Goal: Task Accomplishment & Management: Manage account settings

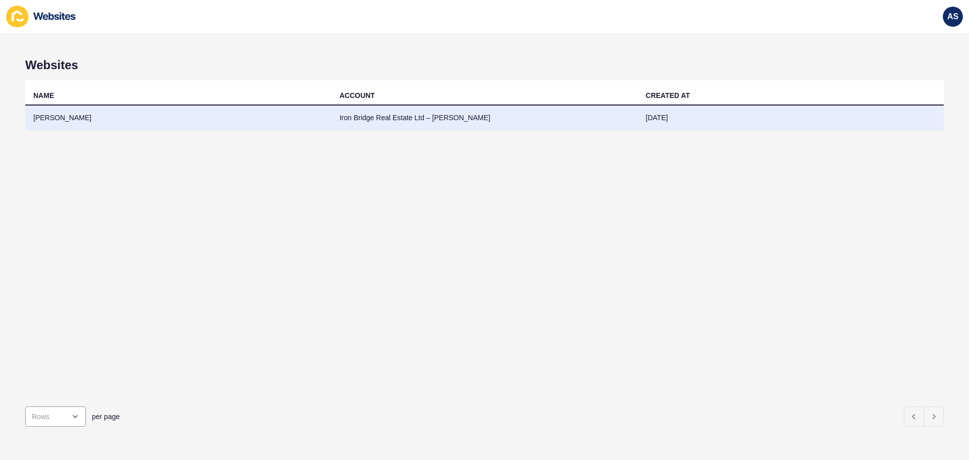
click at [59, 121] on td "[PERSON_NAME]" at bounding box center [178, 118] width 306 height 25
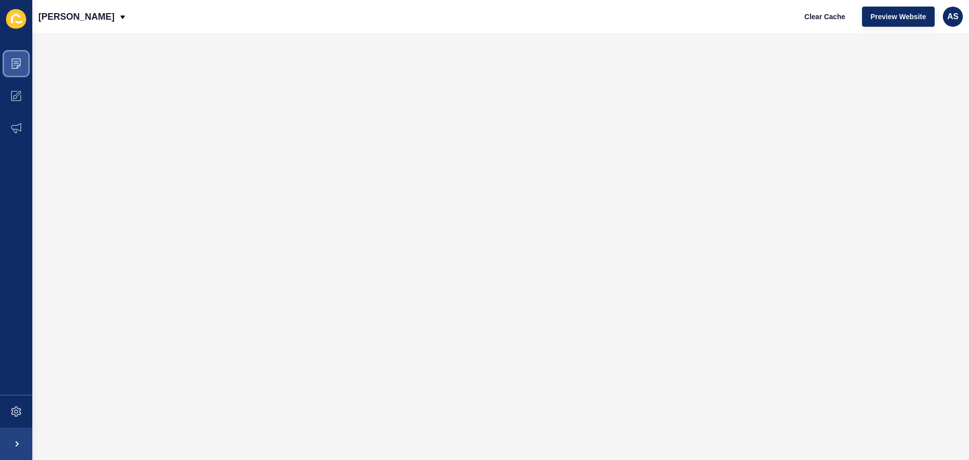
click at [23, 67] on span at bounding box center [16, 63] width 32 height 32
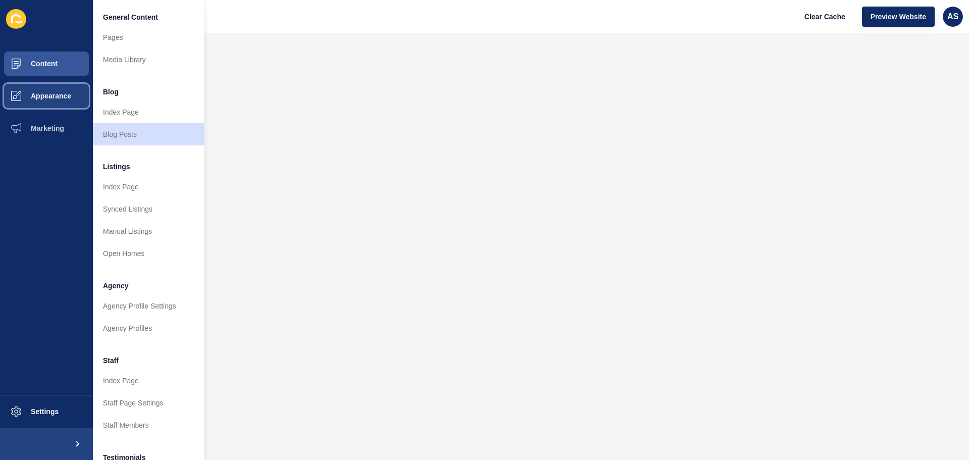
click at [50, 94] on span "Appearance" at bounding box center [34, 96] width 73 height 8
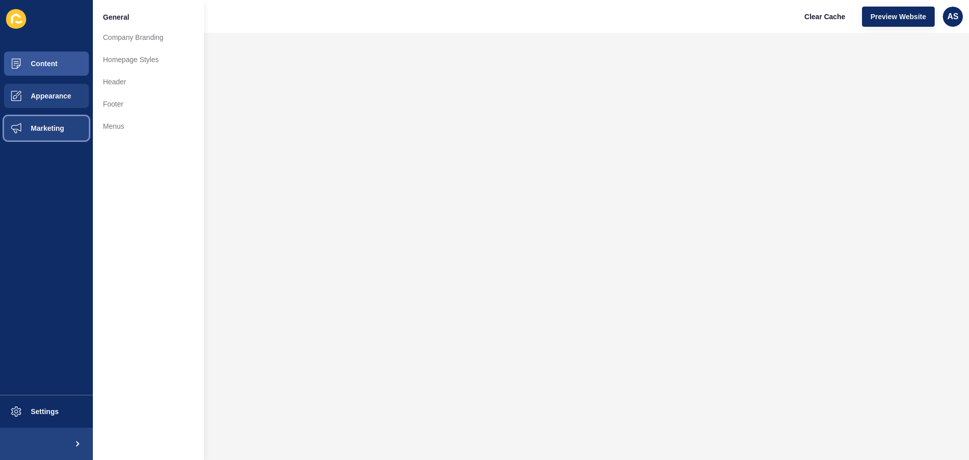
click at [60, 134] on button "Marketing" at bounding box center [46, 128] width 93 height 32
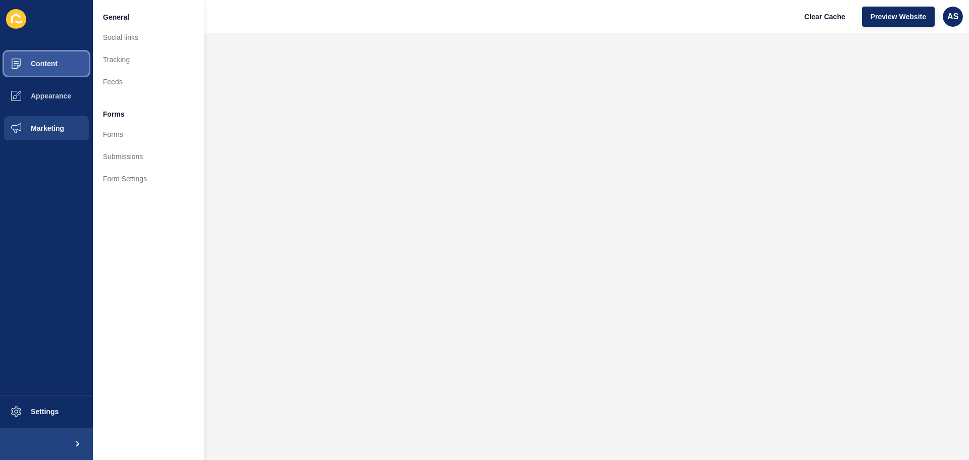
click at [48, 60] on span "Content" at bounding box center [27, 64] width 59 height 8
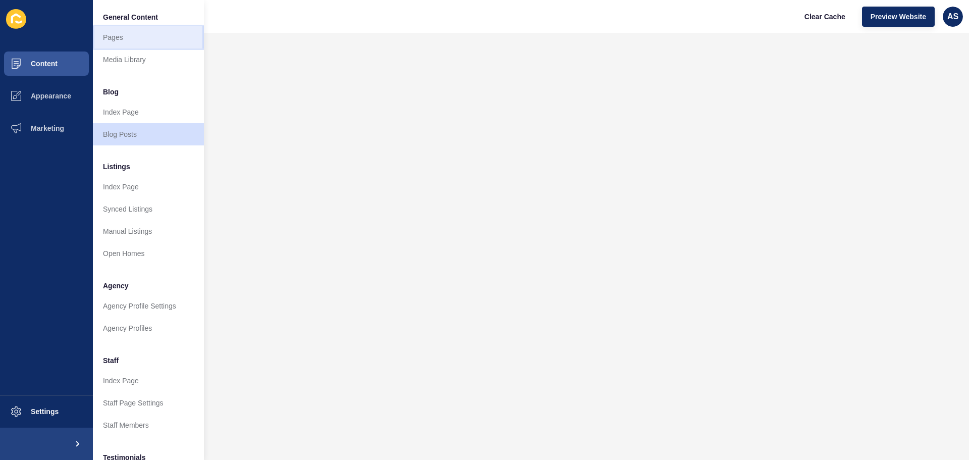
click at [111, 39] on link "Pages" at bounding box center [148, 37] width 111 height 22
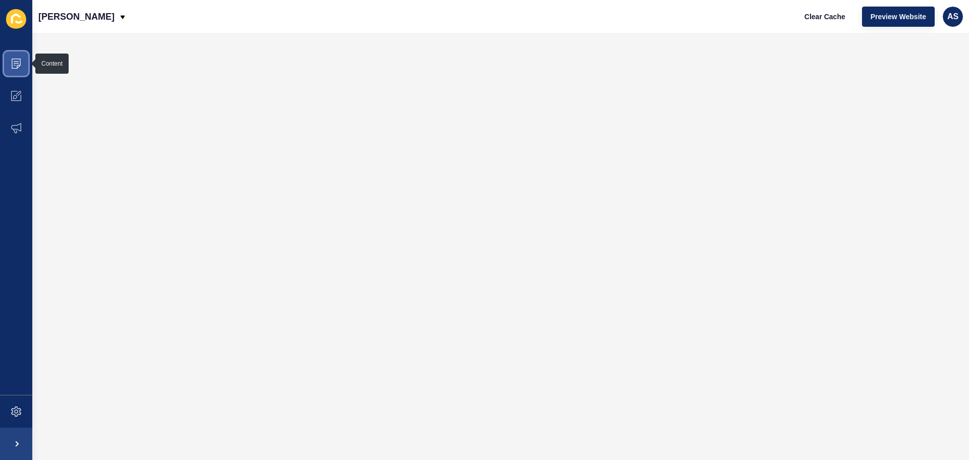
click at [16, 66] on icon at bounding box center [16, 64] width 10 height 10
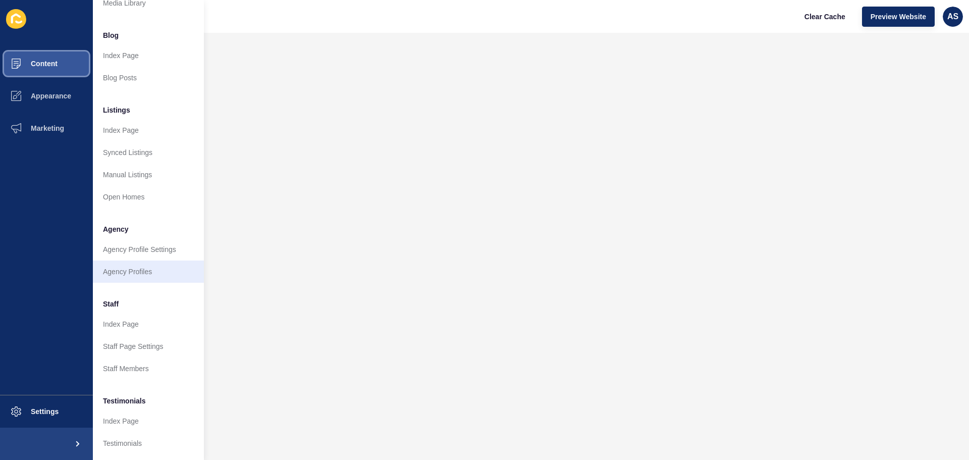
scroll to position [139, 0]
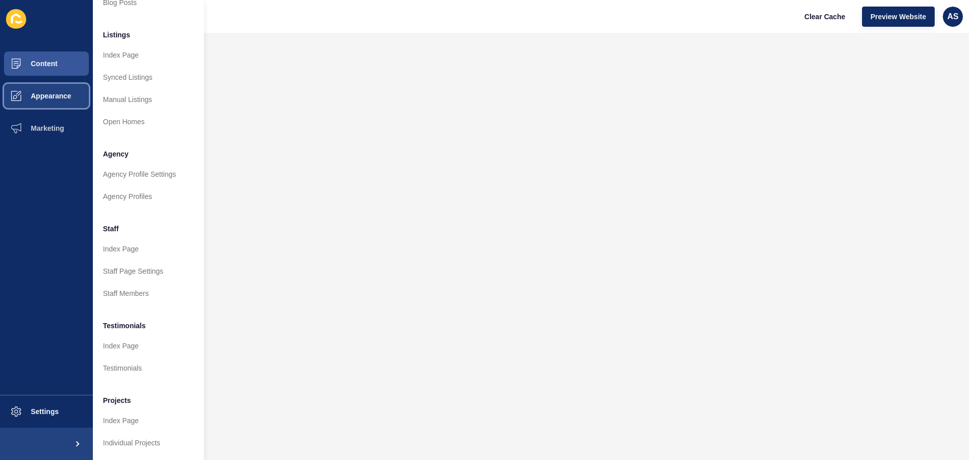
click at [52, 94] on span "Appearance" at bounding box center [34, 96] width 73 height 8
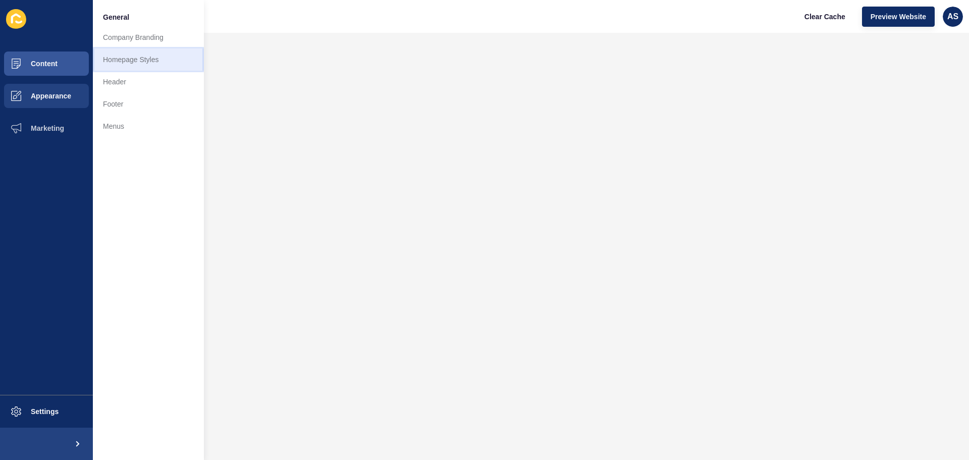
click at [139, 60] on link "Homepage Styles" at bounding box center [148, 59] width 111 height 22
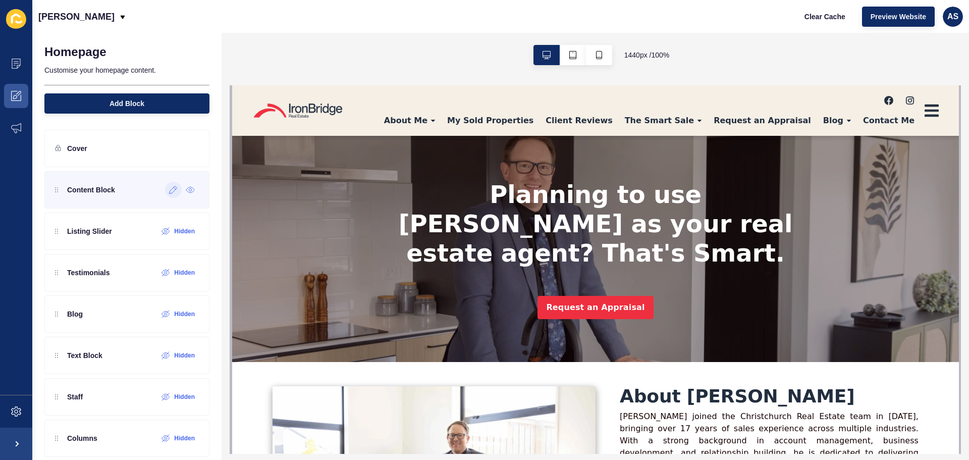
click at [169, 191] on icon at bounding box center [173, 190] width 9 height 8
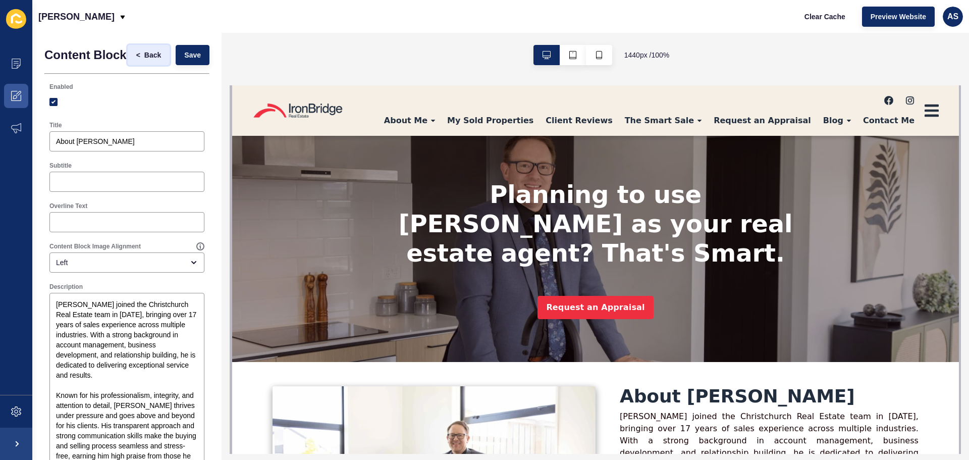
click at [150, 60] on span "Back" at bounding box center [152, 55] width 17 height 10
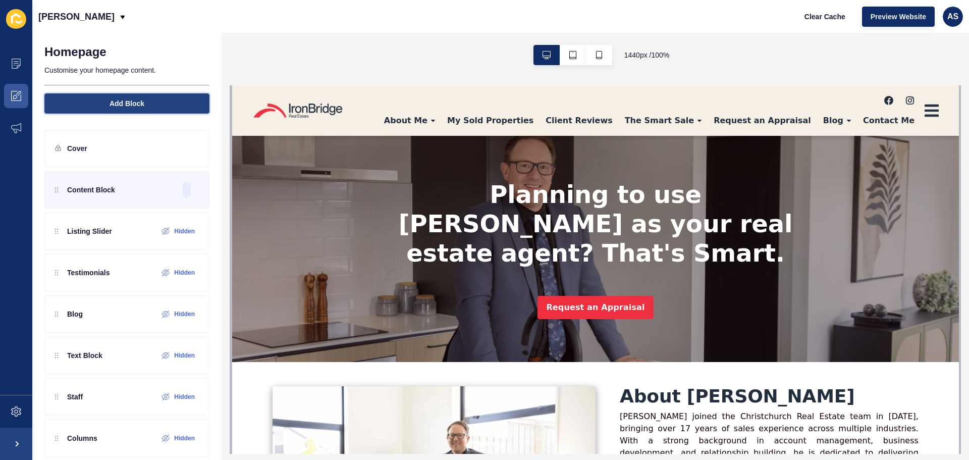
click at [121, 103] on span "Add Block" at bounding box center [127, 103] width 35 height 10
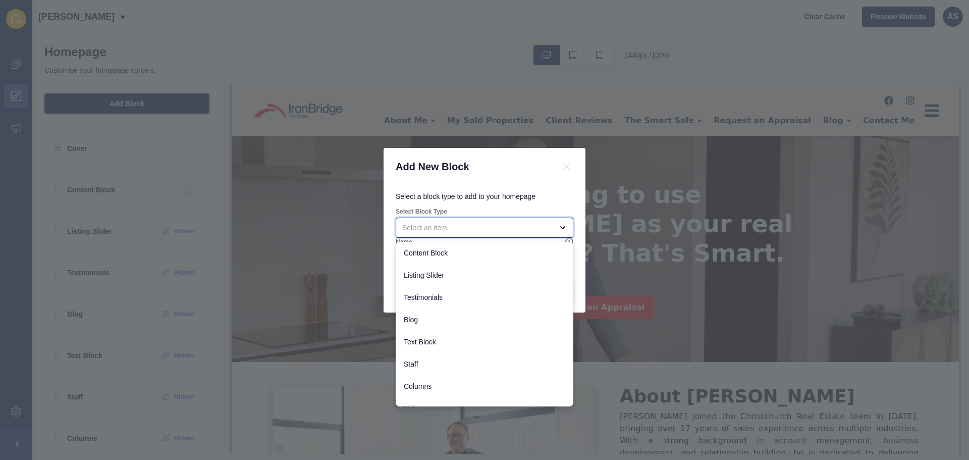
click at [439, 226] on div "close menu" at bounding box center [477, 228] width 150 height 10
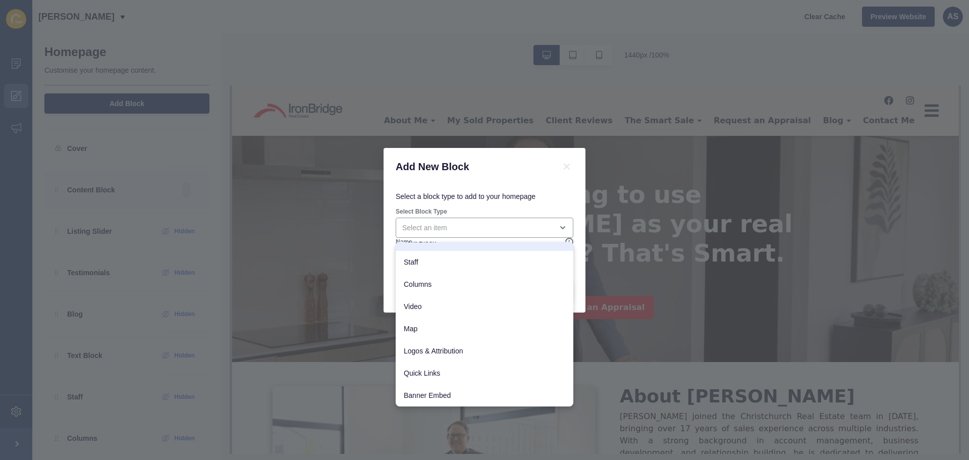
click at [531, 171] on h1 "Add New Block" at bounding box center [472, 166] width 152 height 13
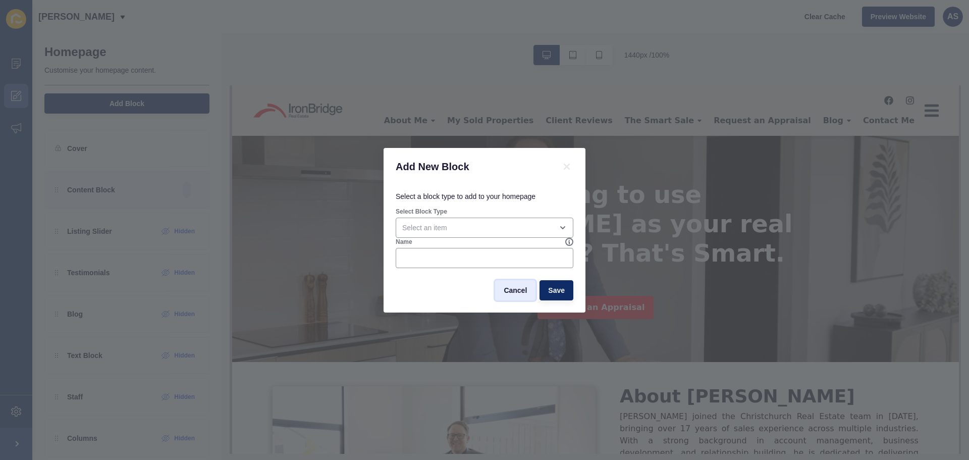
click at [510, 292] on span "Cancel" at bounding box center [515, 290] width 23 height 10
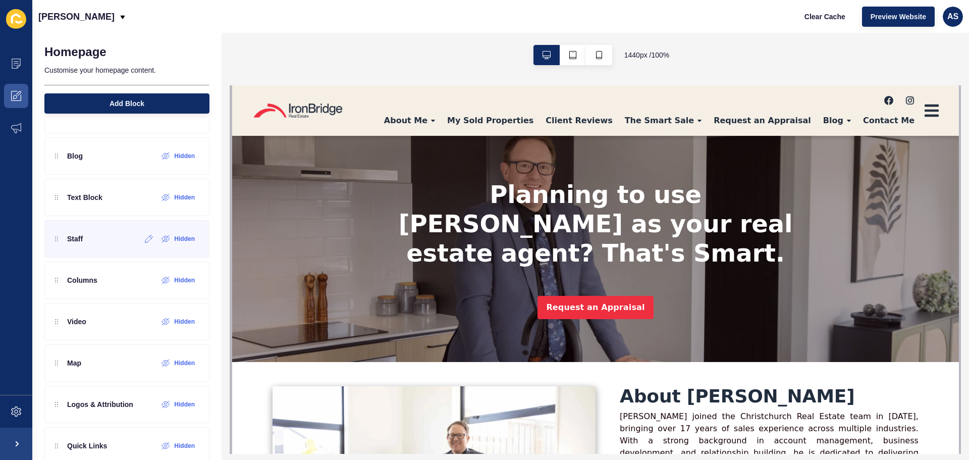
scroll to position [179, 0]
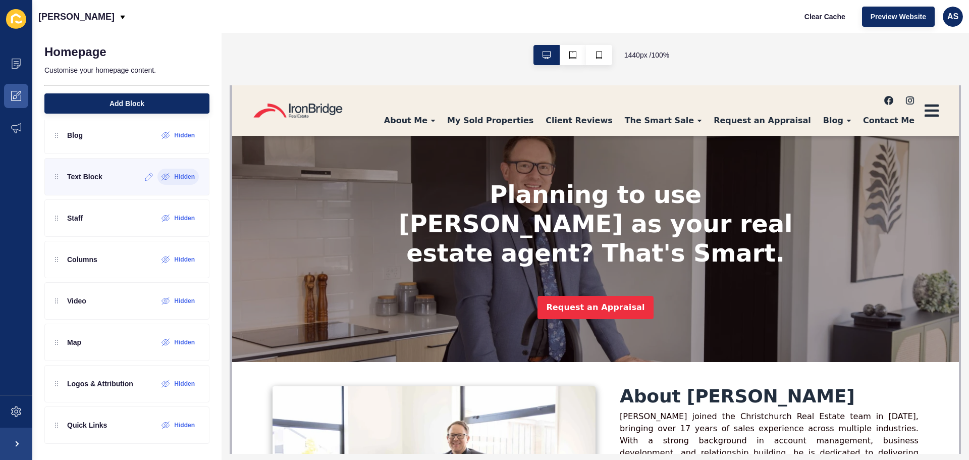
click at [163, 175] on icon at bounding box center [166, 177] width 9 height 8
click at [162, 177] on icon at bounding box center [165, 176] width 7 height 7
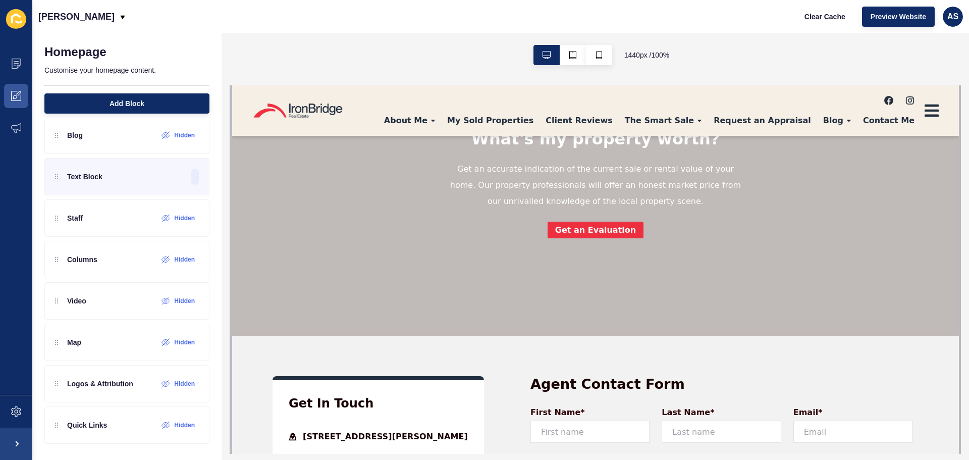
scroll to position [555, 0]
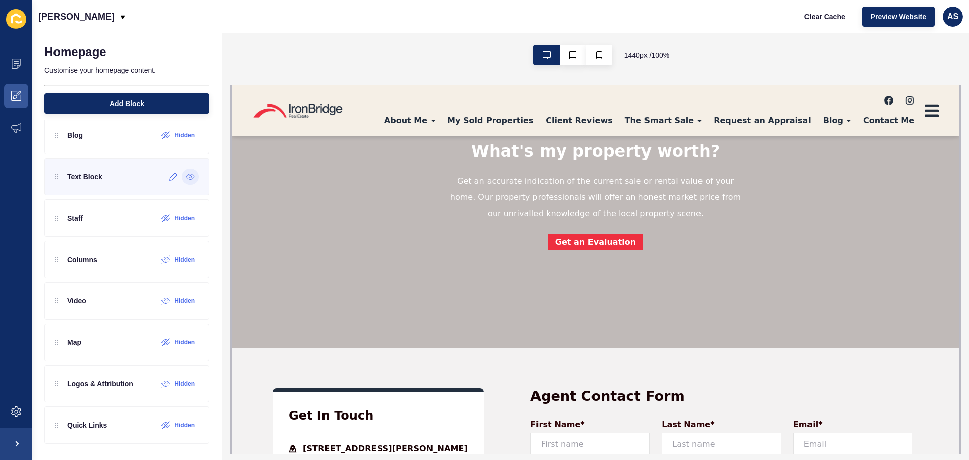
click at [186, 178] on icon at bounding box center [190, 177] width 9 height 8
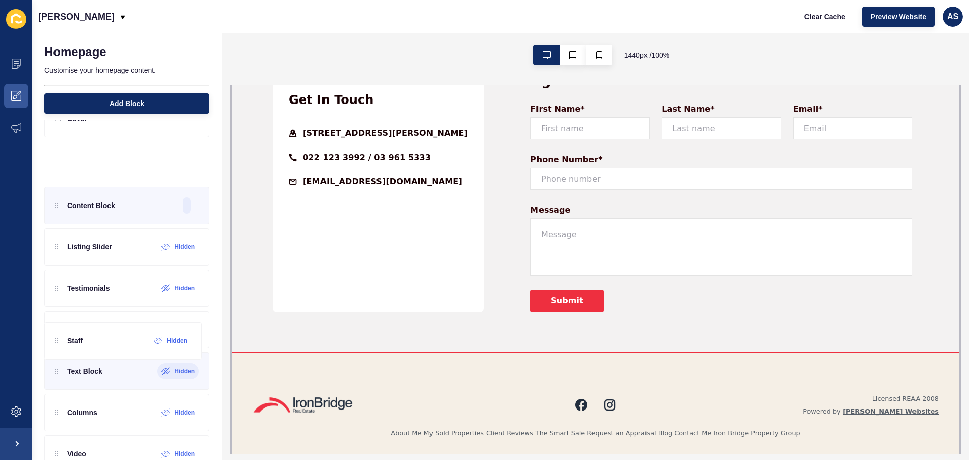
scroll to position [30, 0]
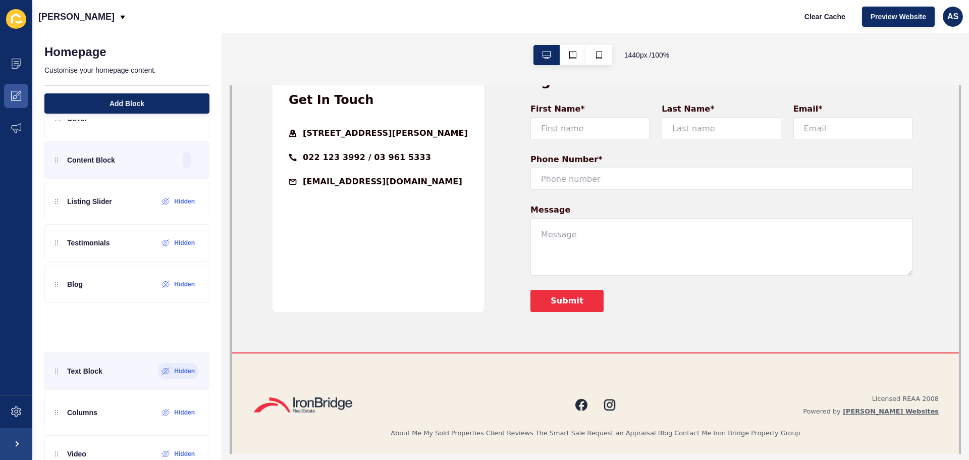
drag, startPoint x: 57, startPoint y: 222, endPoint x: 74, endPoint y: 351, distance: 130.9
click at [74, 353] on div "Content Block Listing Slider Hidden Testimonials Hidden Blog Hidden Text Block …" at bounding box center [126, 346] width 165 height 410
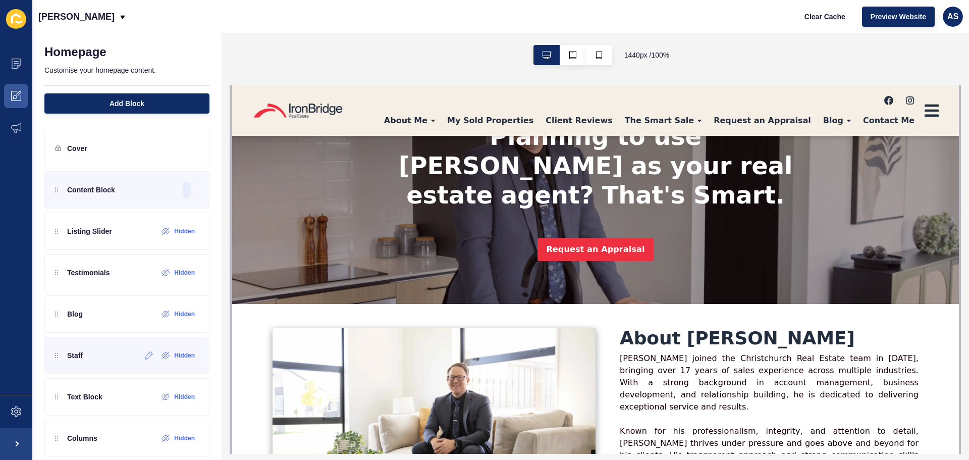
scroll to position [50, 0]
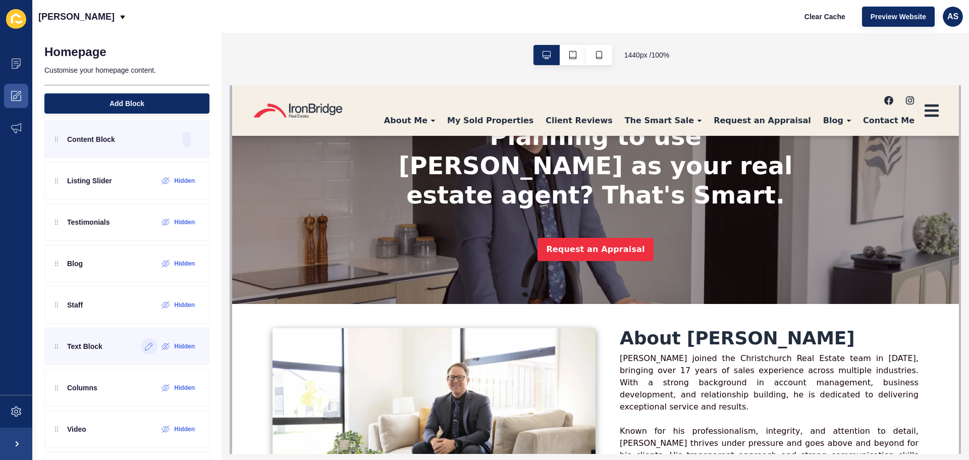
click at [145, 344] on icon at bounding box center [149, 346] width 9 height 8
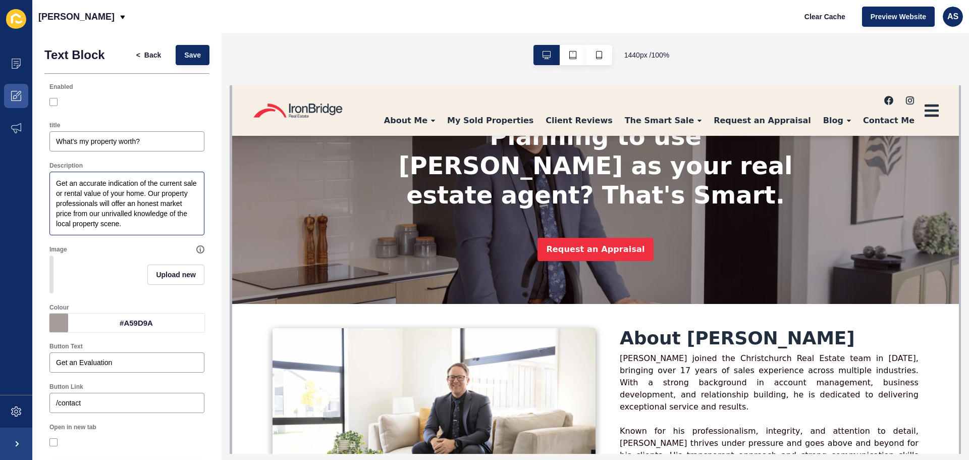
scroll to position [46, 0]
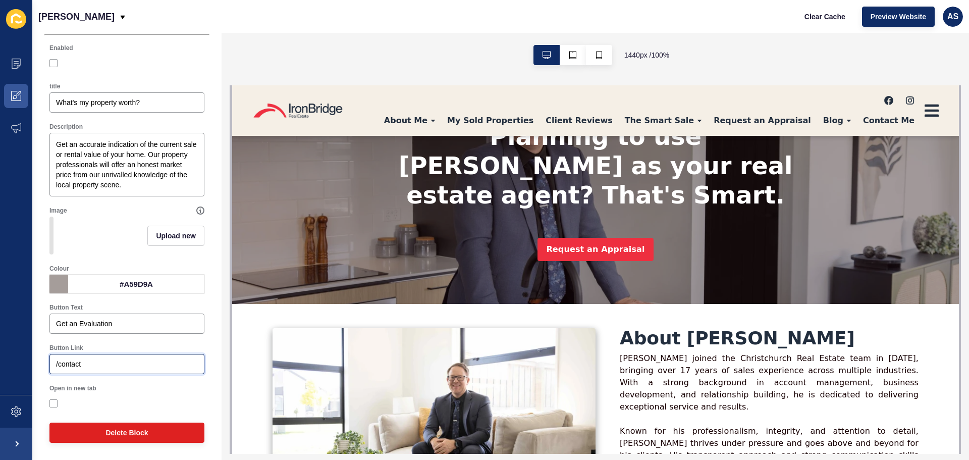
click at [108, 362] on input "/contact" at bounding box center [127, 364] width 142 height 10
click at [124, 321] on input "Get an Evaluation" at bounding box center [127, 324] width 142 height 10
click at [116, 374] on div "/contact" at bounding box center [126, 364] width 155 height 20
click at [51, 405] on label at bounding box center [53, 403] width 8 height 8
click at [51, 405] on input "Open in new tab" at bounding box center [54, 403] width 7 height 7
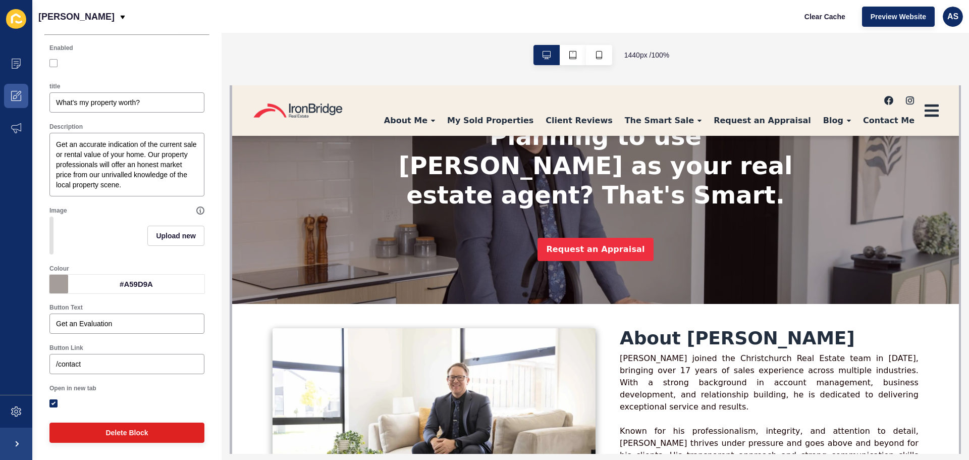
checkbox input "true"
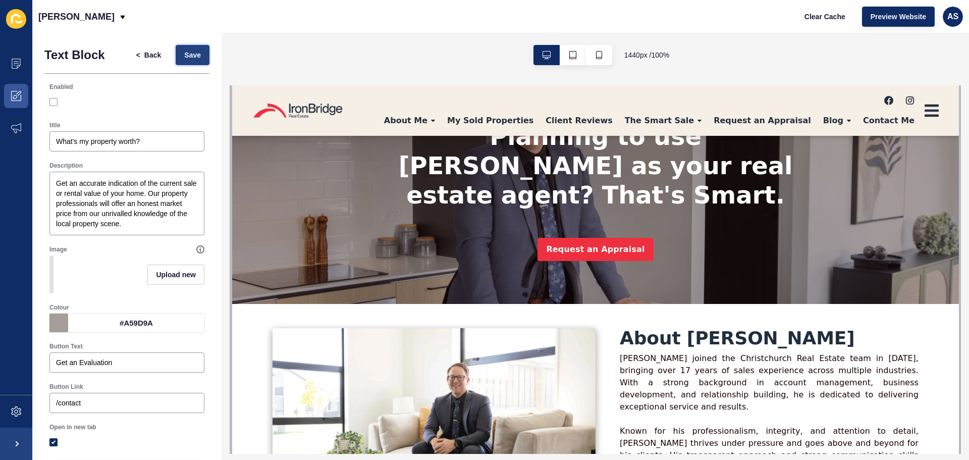
click at [183, 60] on button "Save" at bounding box center [193, 55] width 34 height 20
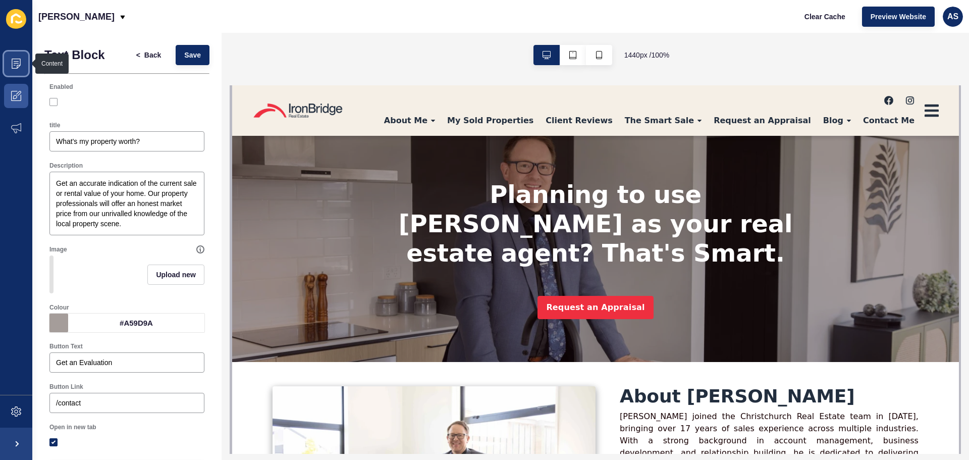
click at [27, 65] on span at bounding box center [16, 63] width 32 height 32
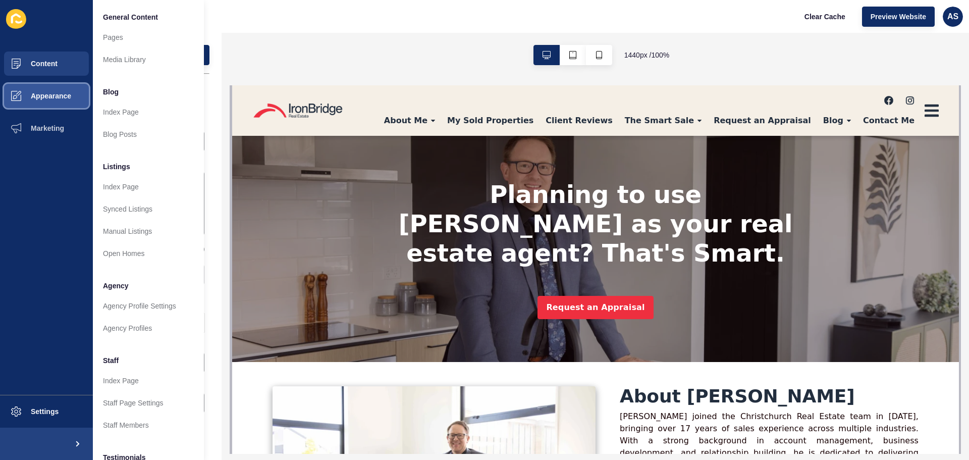
click at [57, 102] on button "Appearance" at bounding box center [46, 96] width 93 height 32
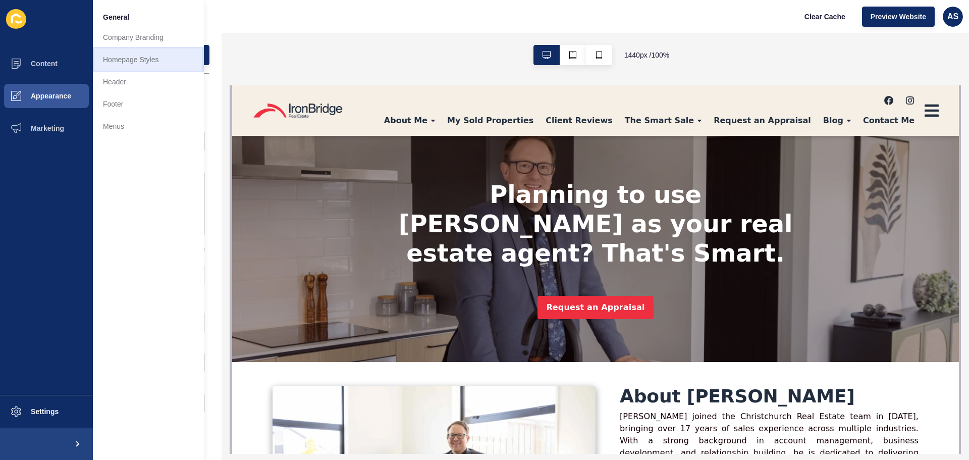
click at [143, 57] on link "Homepage Styles" at bounding box center [148, 59] width 111 height 22
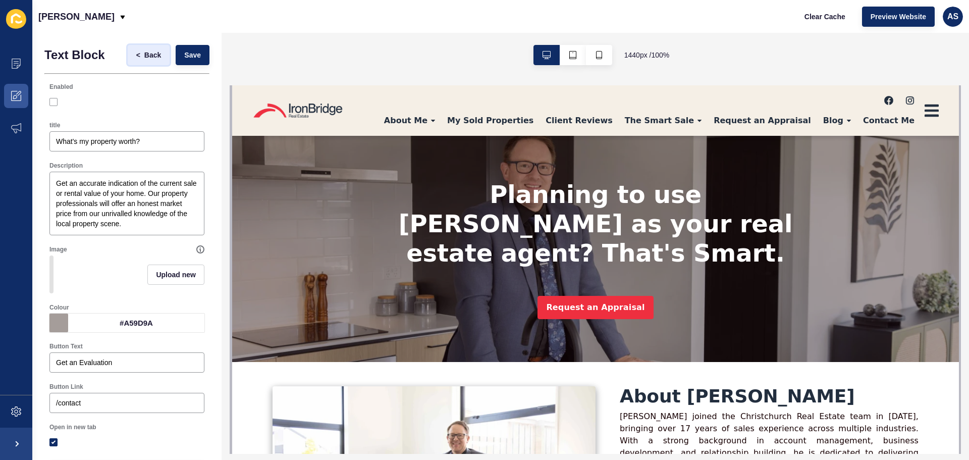
click at [144, 55] on span "Back" at bounding box center [152, 55] width 17 height 10
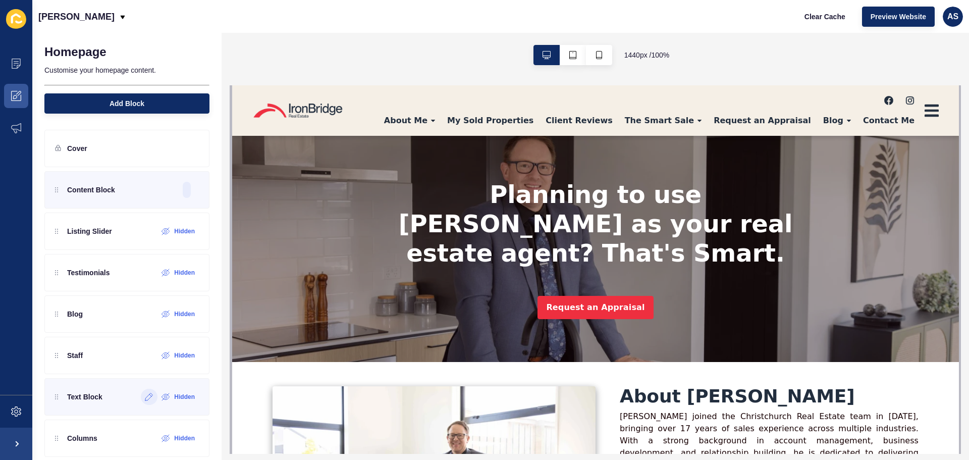
click at [145, 396] on icon at bounding box center [149, 397] width 9 height 8
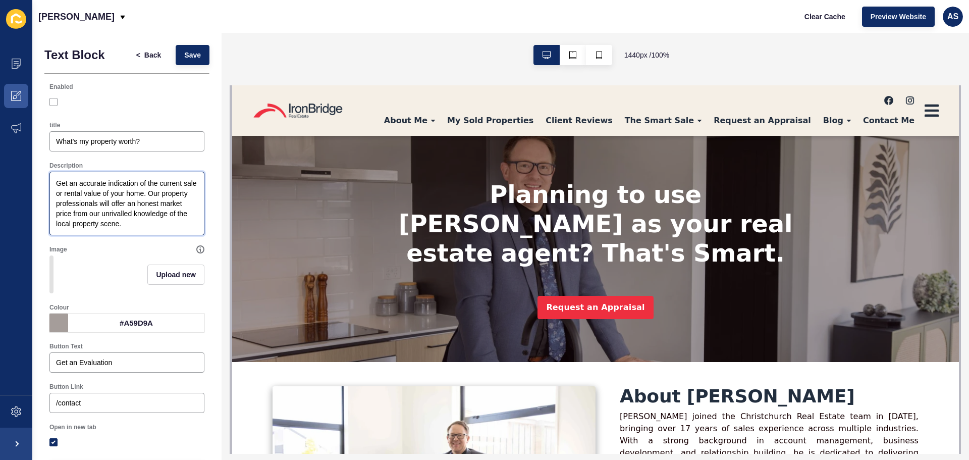
click at [160, 220] on textarea "Get an accurate indication of the current sale or rental value of your home. Ou…" at bounding box center [127, 203] width 152 height 61
click at [172, 225] on textarea "Get an accurate indication of the current sale or rental value of your home. Ou…" at bounding box center [127, 203] width 152 height 61
drag, startPoint x: 154, startPoint y: 217, endPoint x: 41, endPoint y: 175, distance: 120.6
click at [41, 175] on div "Text Block < Back Save Enabled title What's my property worth? Description Get …" at bounding box center [126, 266] width 189 height 466
paste textarea "<div id="daintegration" data-cid="899"></div> <script src="[URL][DOMAIN_NAME]">…"
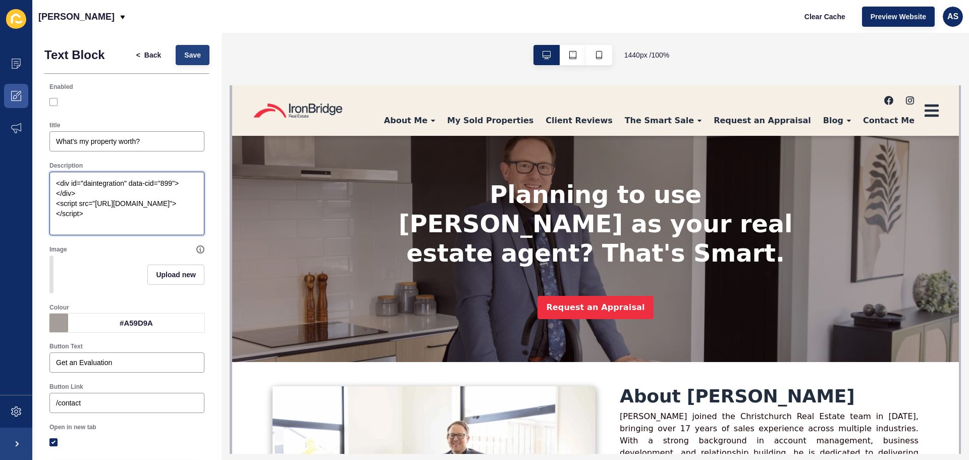
type textarea "<div id="daintegration" data-cid="899"></div> <script src="[URL][DOMAIN_NAME]">…"
click at [194, 62] on button "Save" at bounding box center [193, 55] width 34 height 20
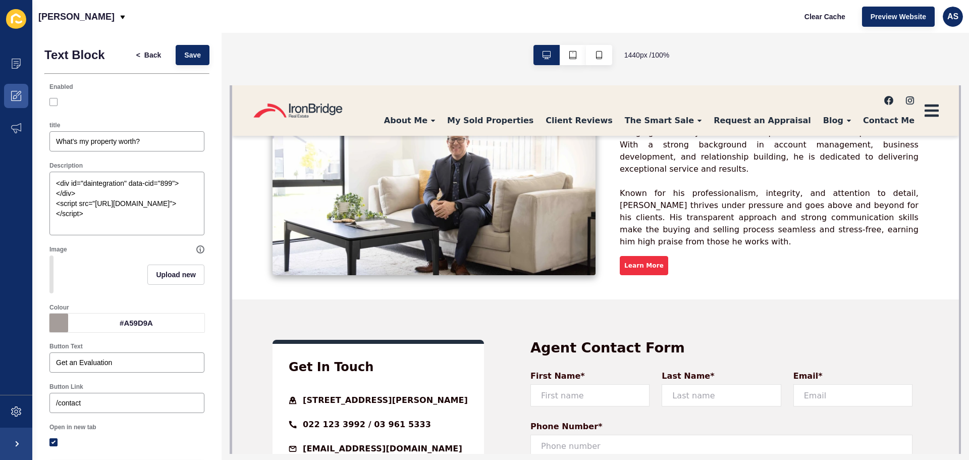
scroll to position [151, 0]
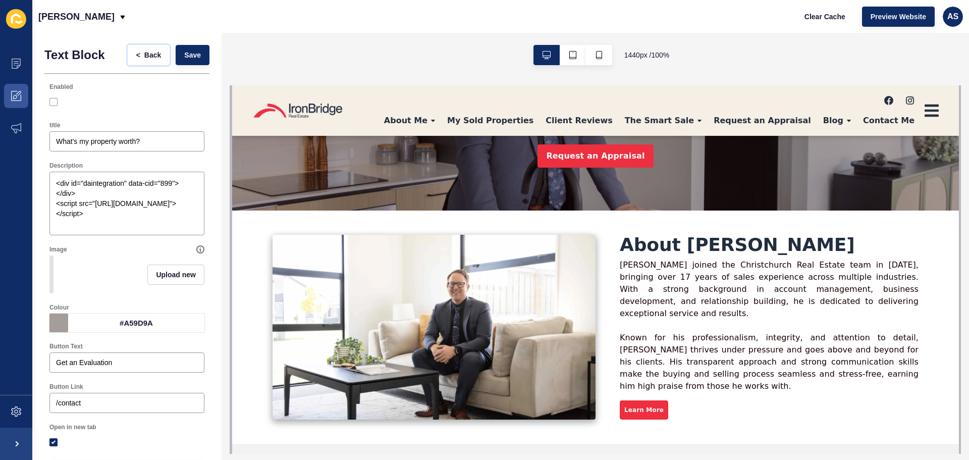
click at [151, 56] on span "Back" at bounding box center [152, 55] width 17 height 10
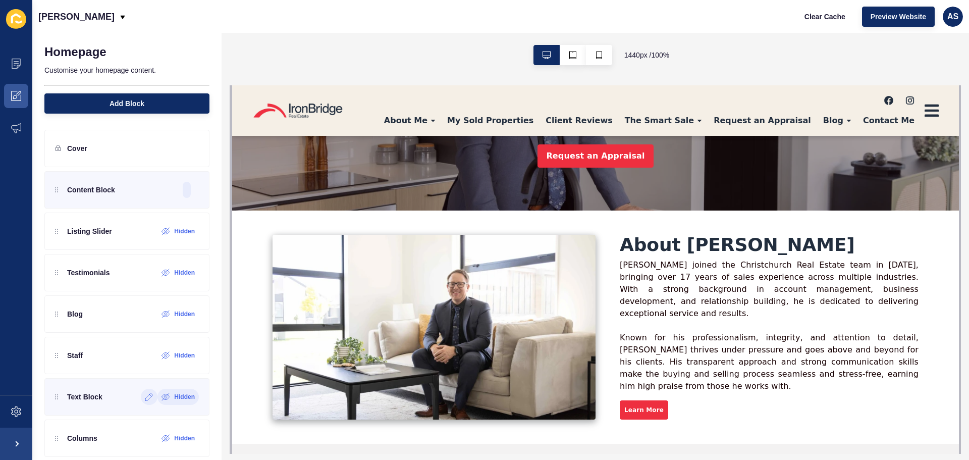
click at [162, 399] on icon at bounding box center [166, 397] width 8 height 6
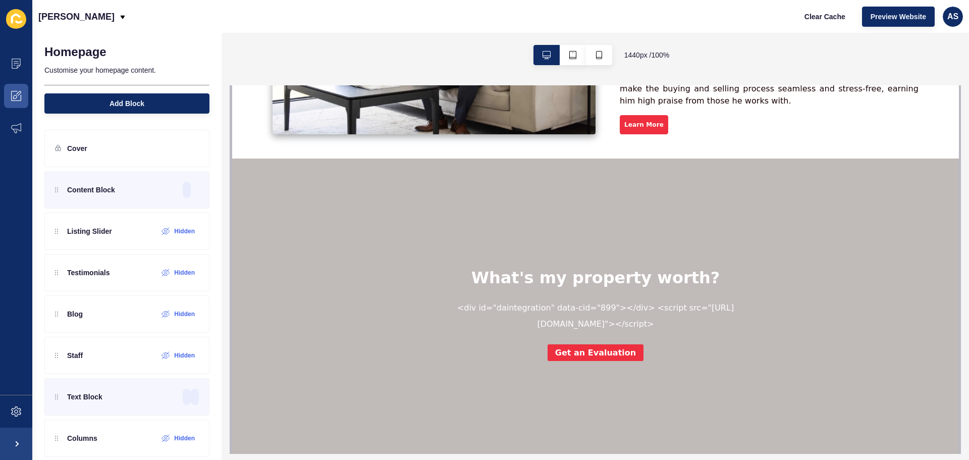
scroll to position [454, 0]
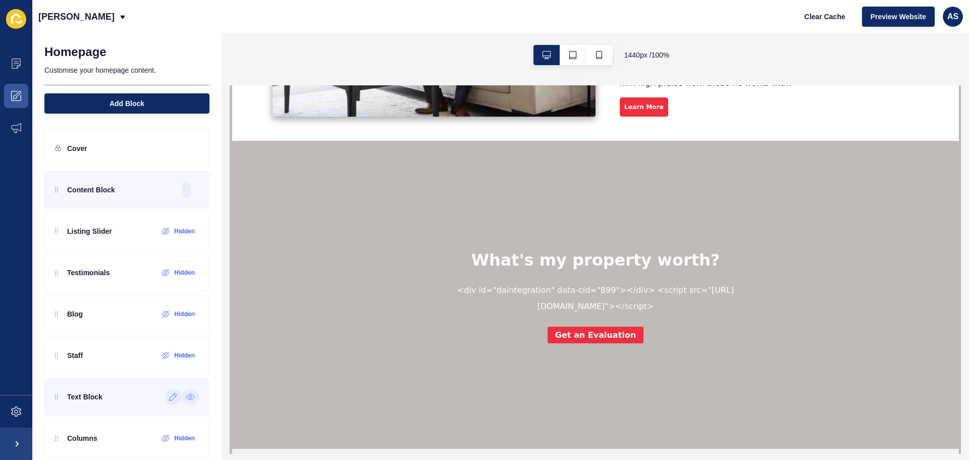
click at [186, 396] on icon at bounding box center [190, 397] width 9 height 8
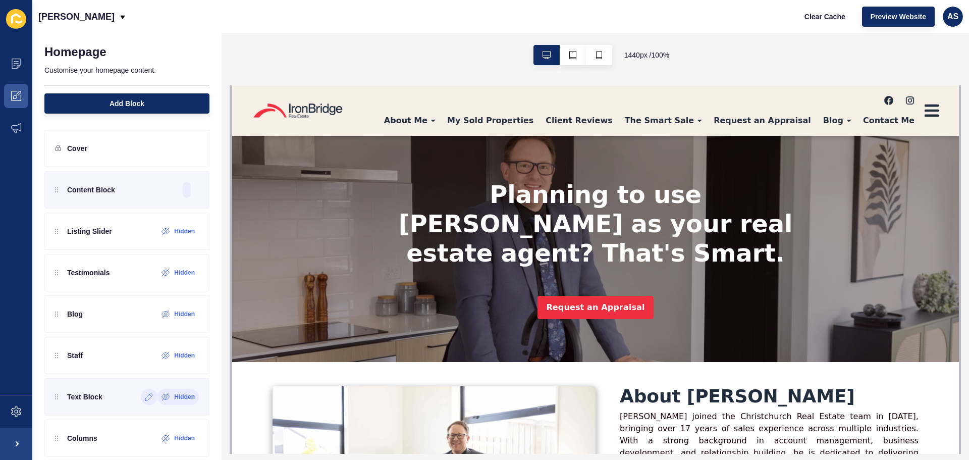
scroll to position [0, 0]
click at [145, 398] on icon at bounding box center [149, 397] width 8 height 8
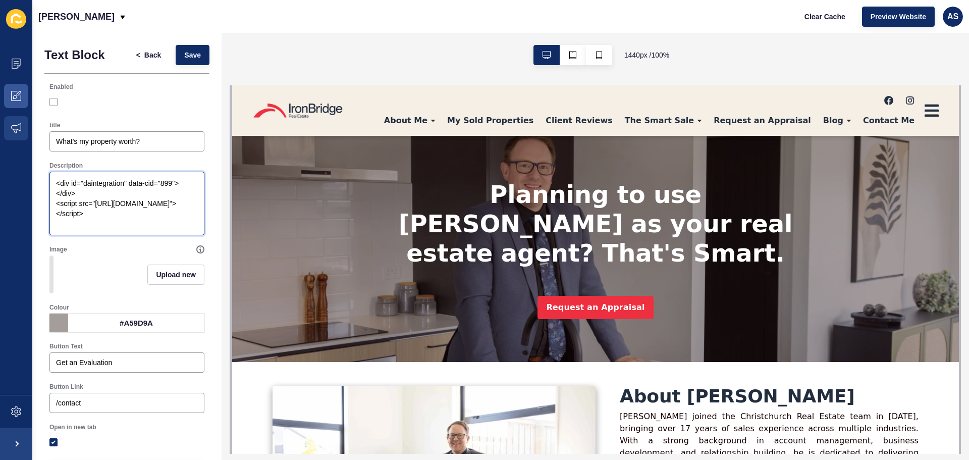
drag, startPoint x: 120, startPoint y: 229, endPoint x: 3, endPoint y: 141, distance: 146.7
click at [3, 141] on div "Content Appearance Marketing Settings [PERSON_NAME] Clear Cache Preview Website…" at bounding box center [484, 230] width 969 height 460
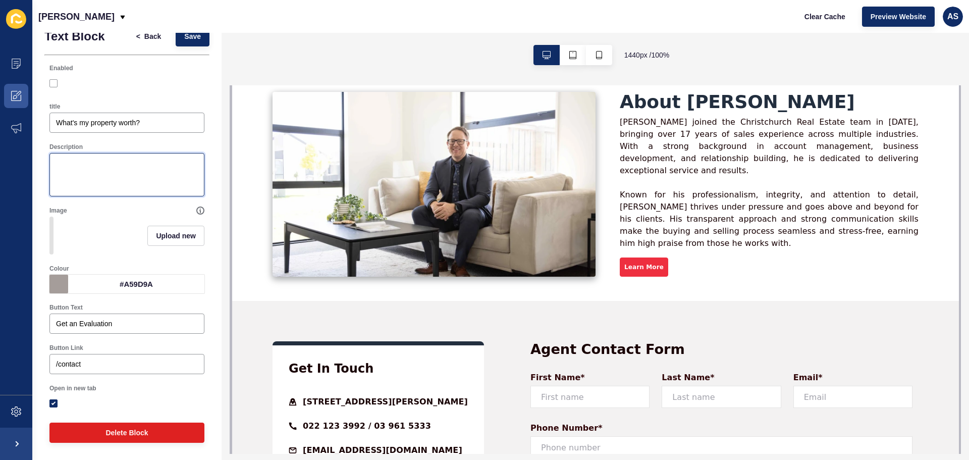
scroll to position [454, 0]
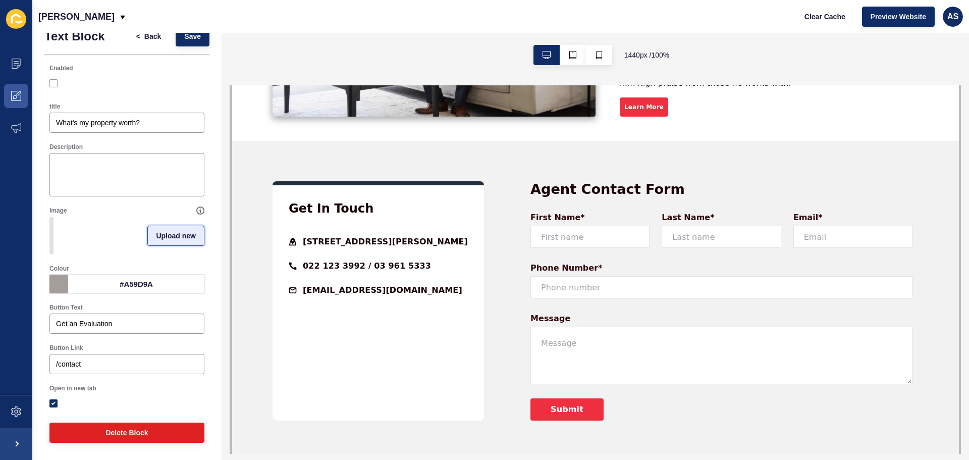
click at [166, 231] on span "Upload new" at bounding box center [176, 236] width 40 height 10
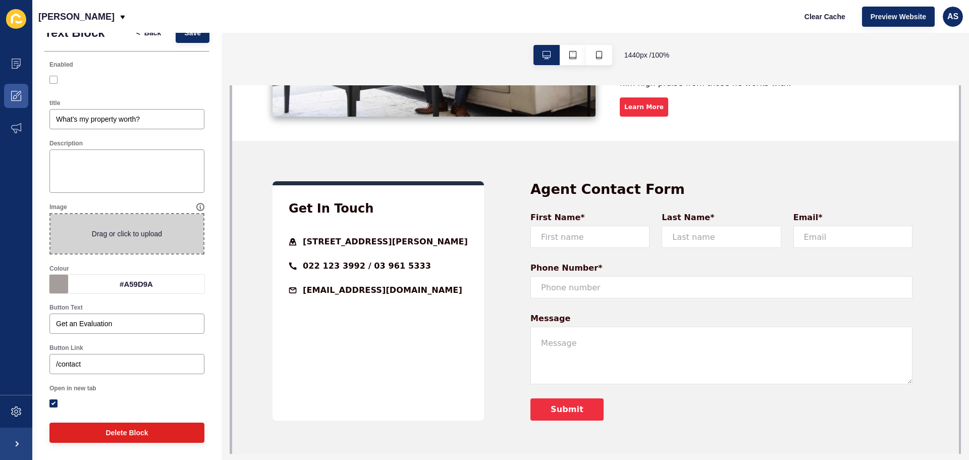
click at [138, 234] on span at bounding box center [126, 233] width 153 height 39
click at [50, 214] on input "Drag or click to upload" at bounding box center [50, 214] width 0 height 0
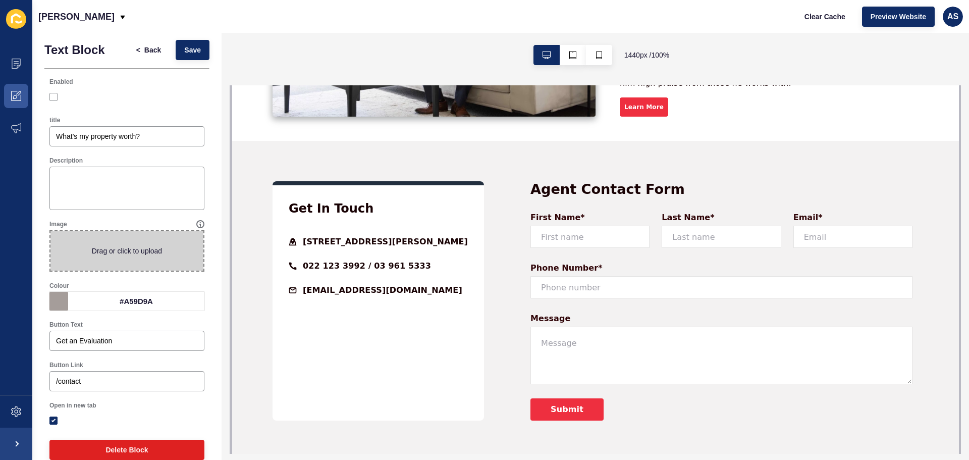
scroll to position [0, 0]
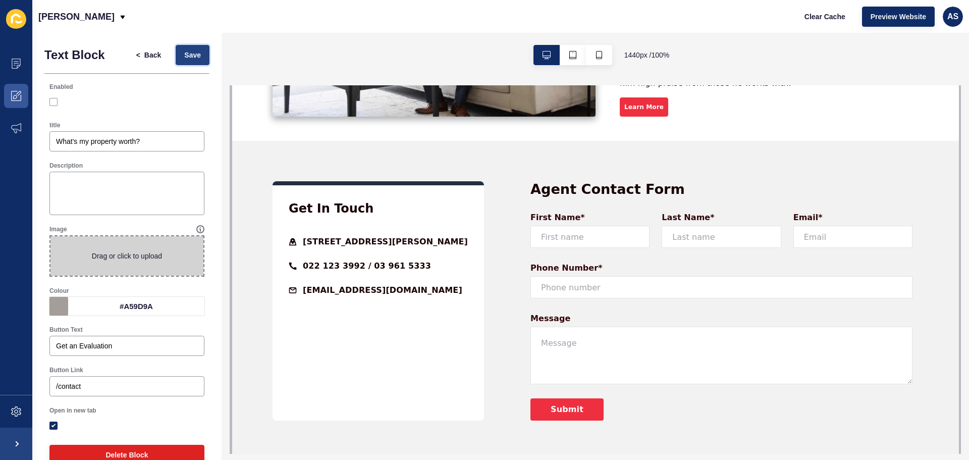
click at [193, 55] on button "Save" at bounding box center [193, 55] width 34 height 20
click at [146, 59] on span "Back" at bounding box center [152, 55] width 17 height 10
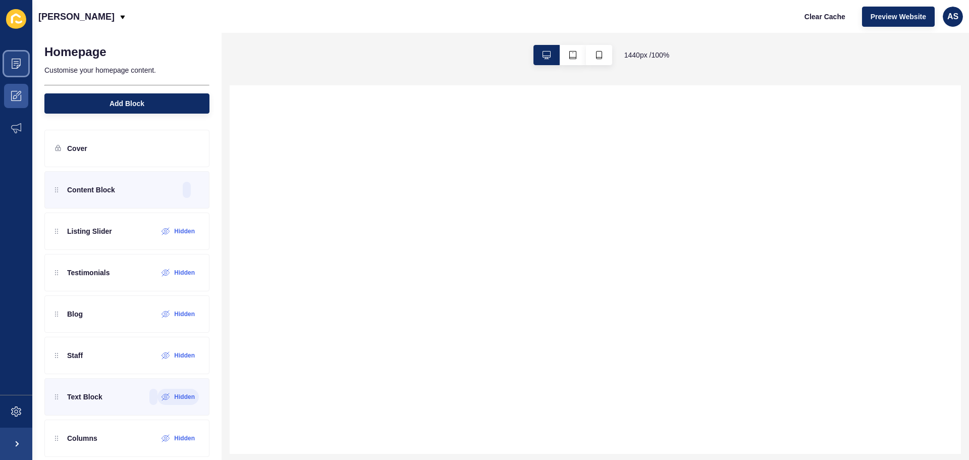
click at [15, 66] on icon at bounding box center [16, 64] width 10 height 10
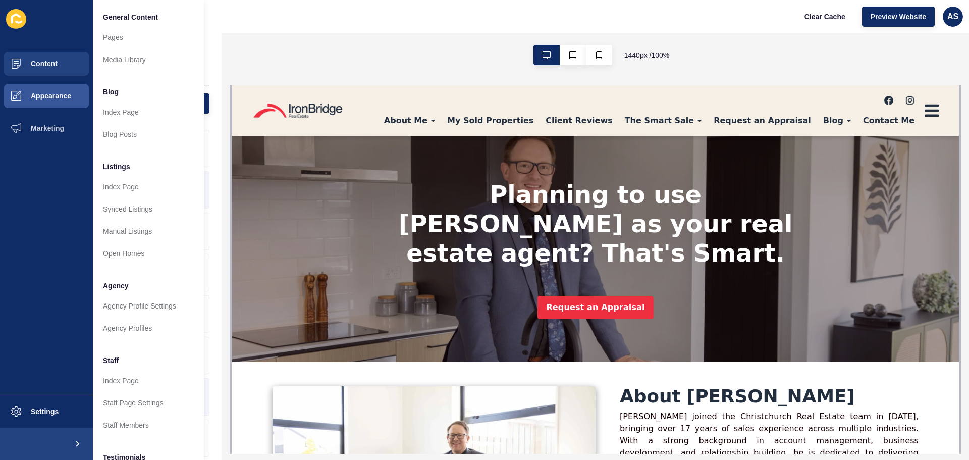
click at [455, 116] on link "My Sold Properties" at bounding box center [490, 121] width 98 height 10
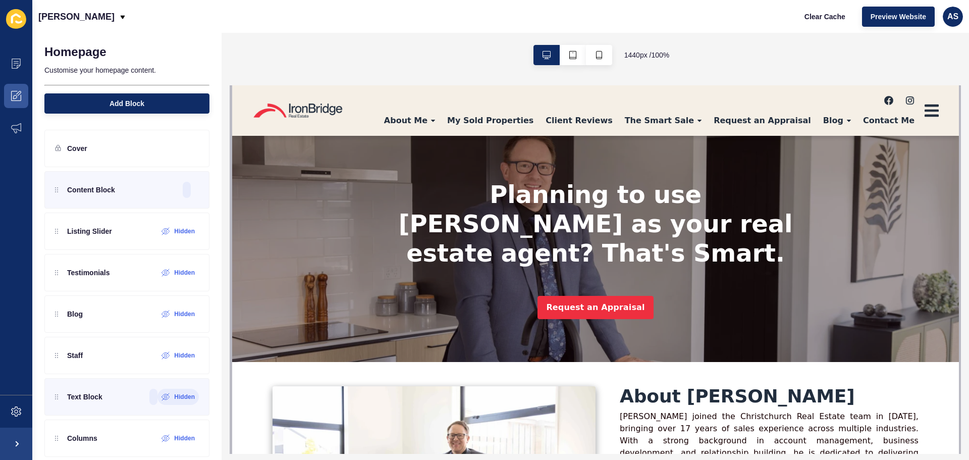
click at [467, 116] on link "My Sold Properties" at bounding box center [490, 121] width 98 height 10
click at [452, 116] on link "My Sold Properties" at bounding box center [490, 121] width 98 height 10
click at [908, 16] on span "Preview Website" at bounding box center [899, 17] width 56 height 10
click at [882, 15] on span "Preview Website" at bounding box center [899, 17] width 56 height 10
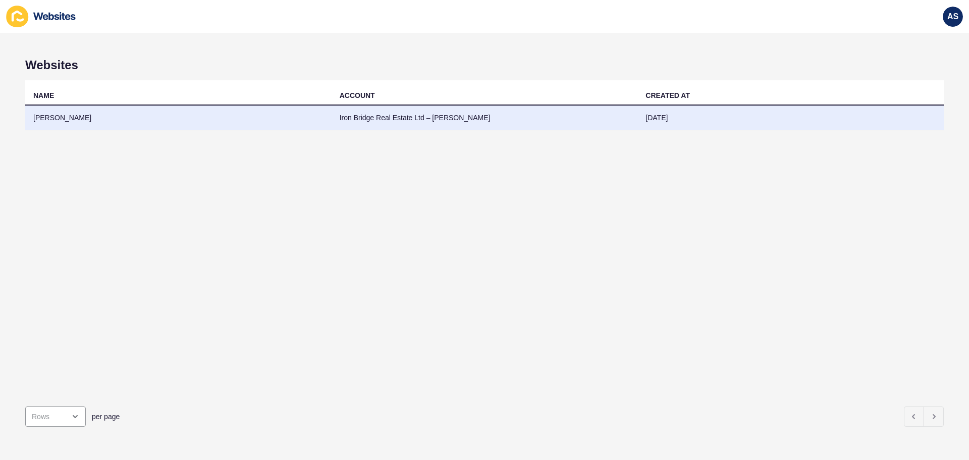
click at [328, 123] on td "[PERSON_NAME]" at bounding box center [178, 118] width 306 height 25
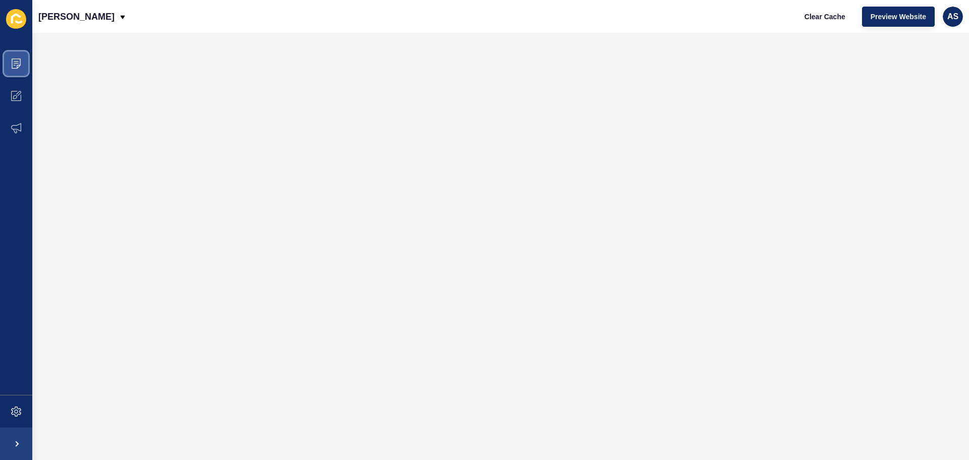
click at [14, 64] on icon at bounding box center [16, 64] width 10 height 10
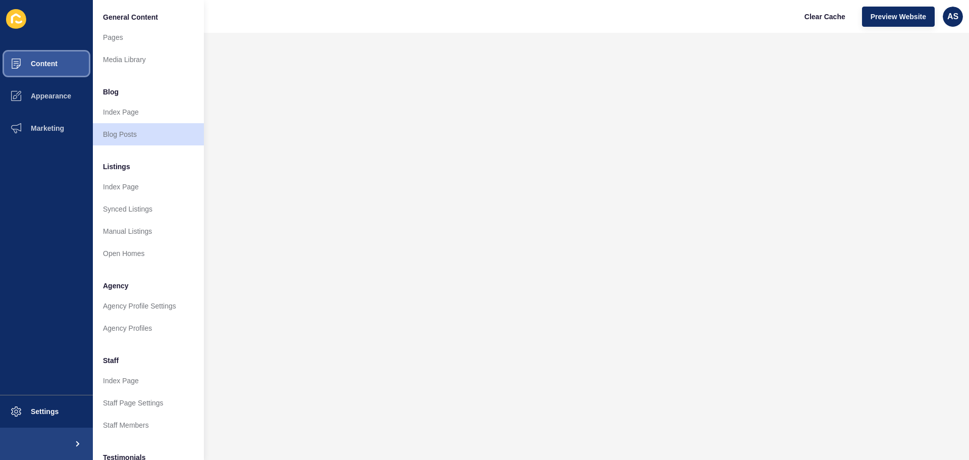
click at [46, 63] on span "Content" at bounding box center [27, 64] width 59 height 8
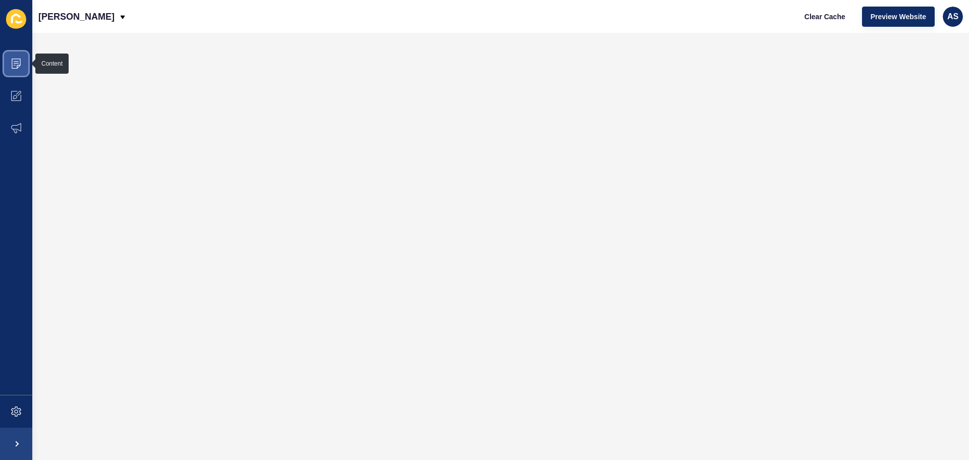
click at [16, 64] on icon at bounding box center [16, 63] width 5 height 1
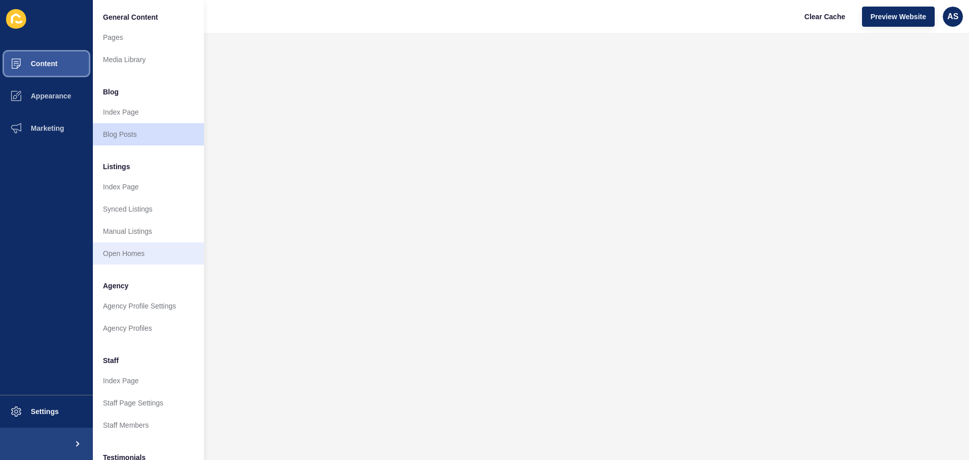
scroll to position [139, 0]
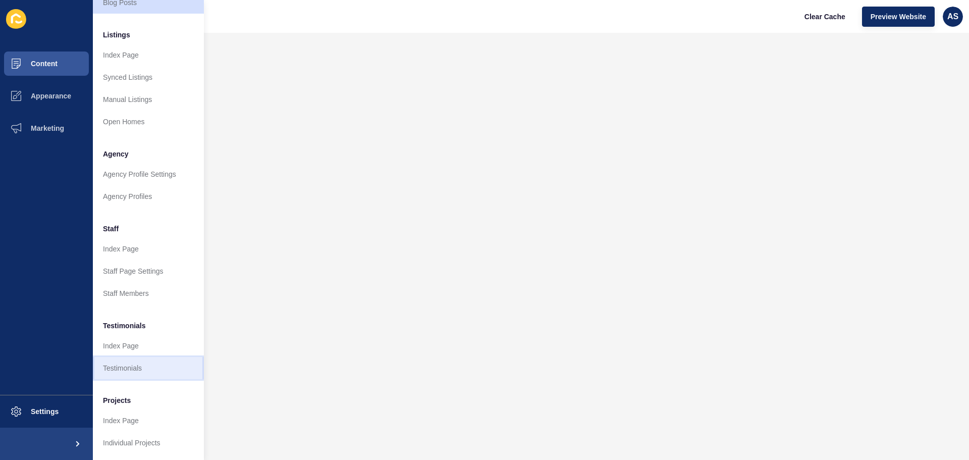
click at [131, 357] on link "Testimonials" at bounding box center [148, 368] width 111 height 22
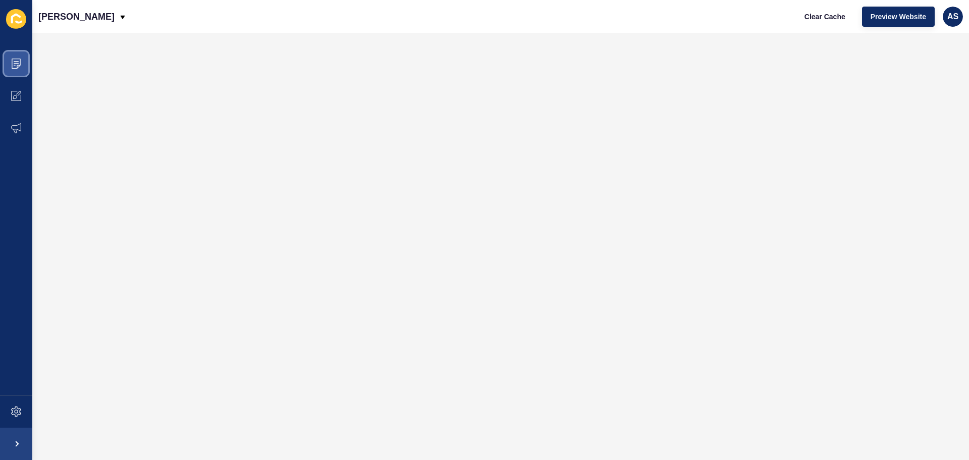
click at [23, 65] on span at bounding box center [16, 63] width 32 height 32
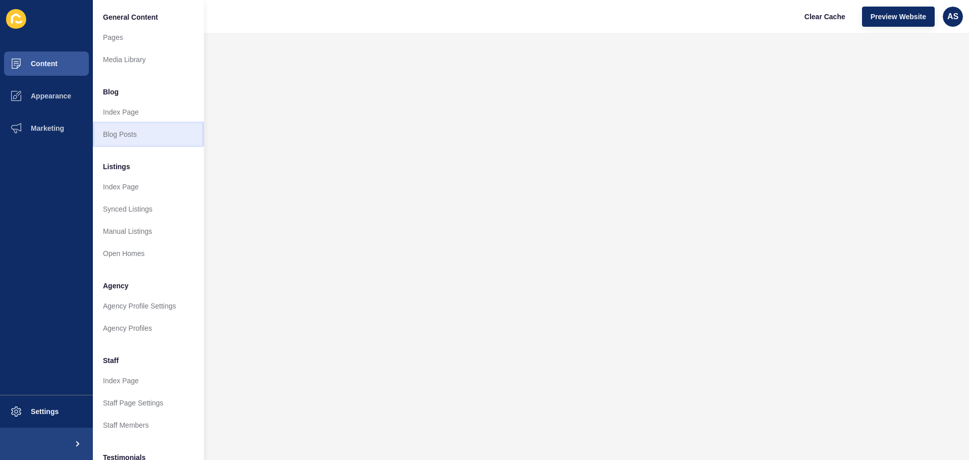
click at [123, 131] on link "Blog Posts" at bounding box center [148, 134] width 111 height 22
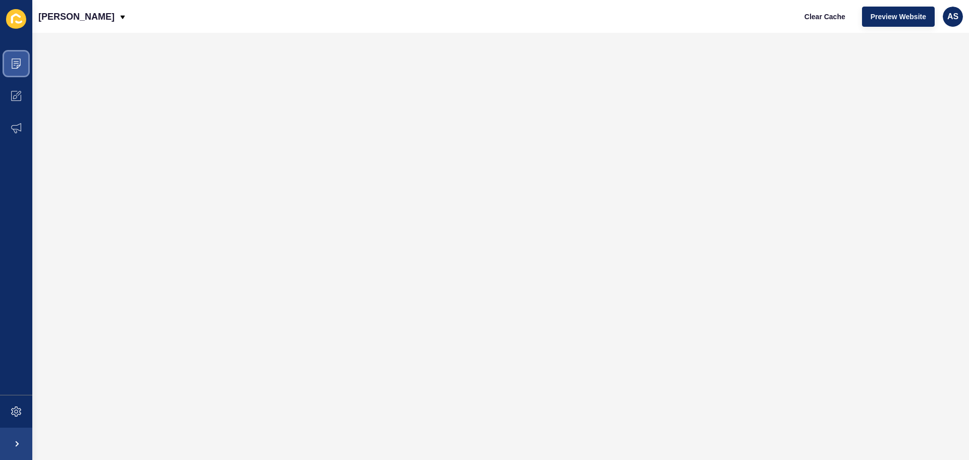
click at [11, 57] on span at bounding box center [16, 63] width 32 height 32
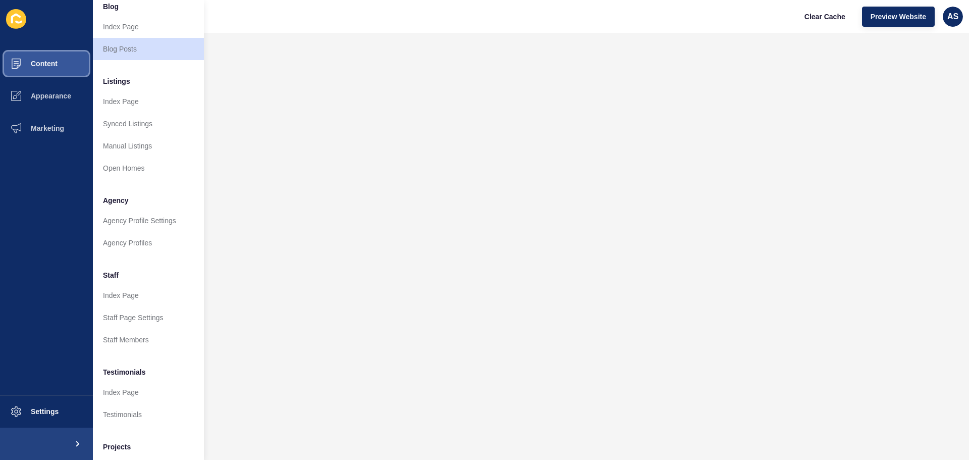
scroll to position [139, 0]
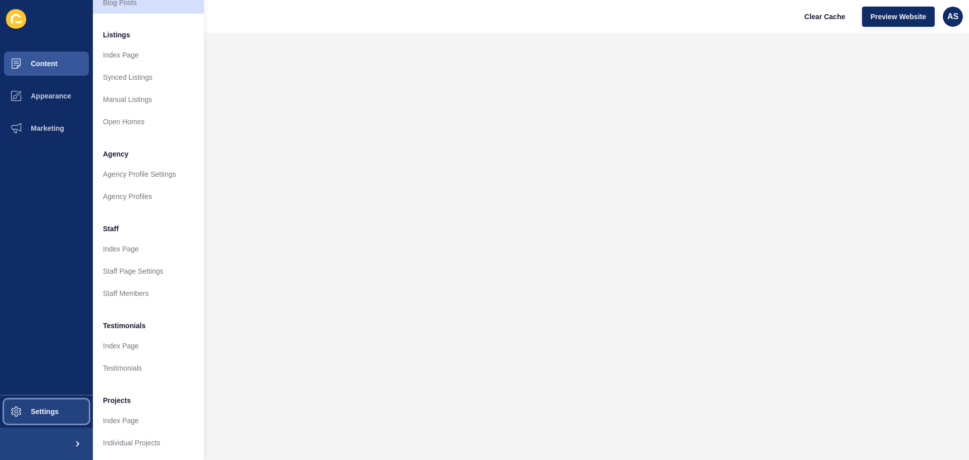
click at [35, 410] on span "Settings" at bounding box center [28, 411] width 60 height 8
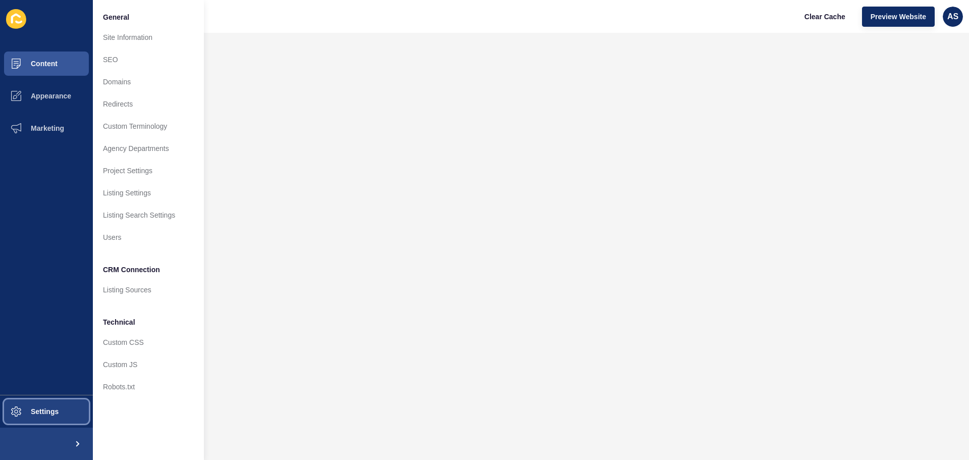
scroll to position [0, 0]
click at [47, 421] on button "Settings" at bounding box center [46, 411] width 93 height 32
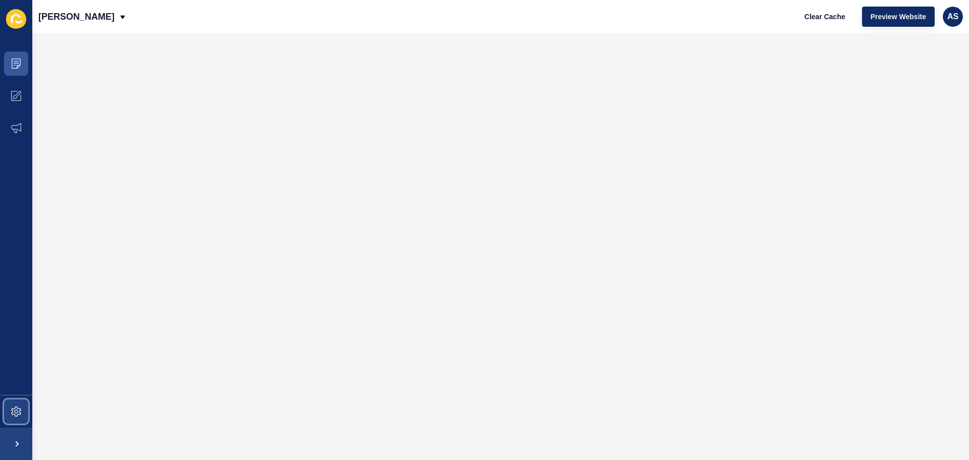
click at [15, 413] on icon at bounding box center [16, 411] width 10 height 10
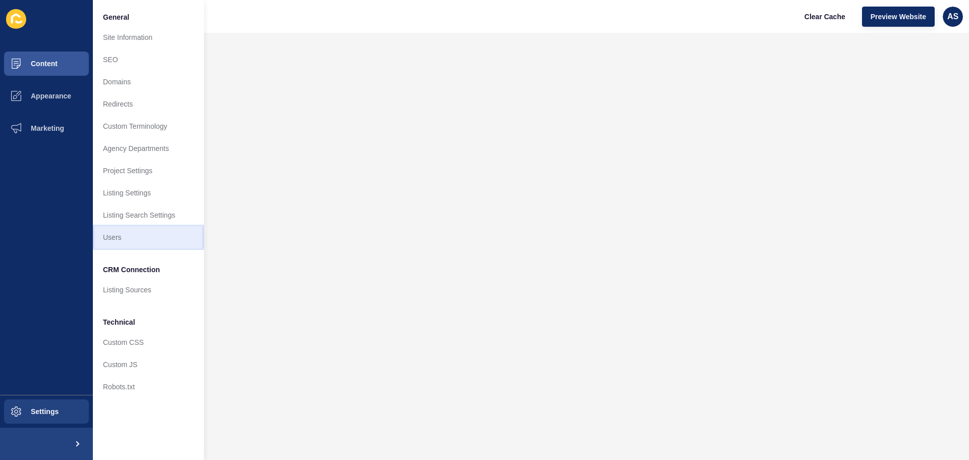
click at [134, 238] on link "Users" at bounding box center [148, 237] width 111 height 22
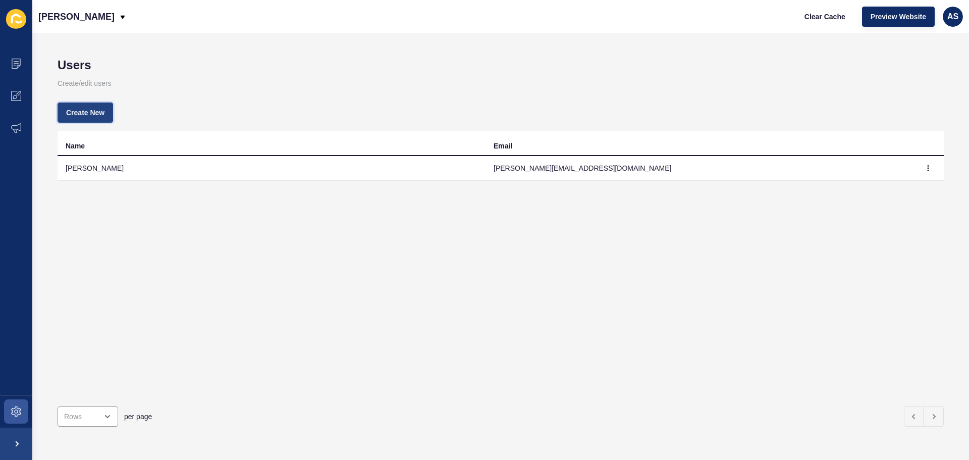
click at [78, 111] on span "Create New" at bounding box center [85, 113] width 38 height 10
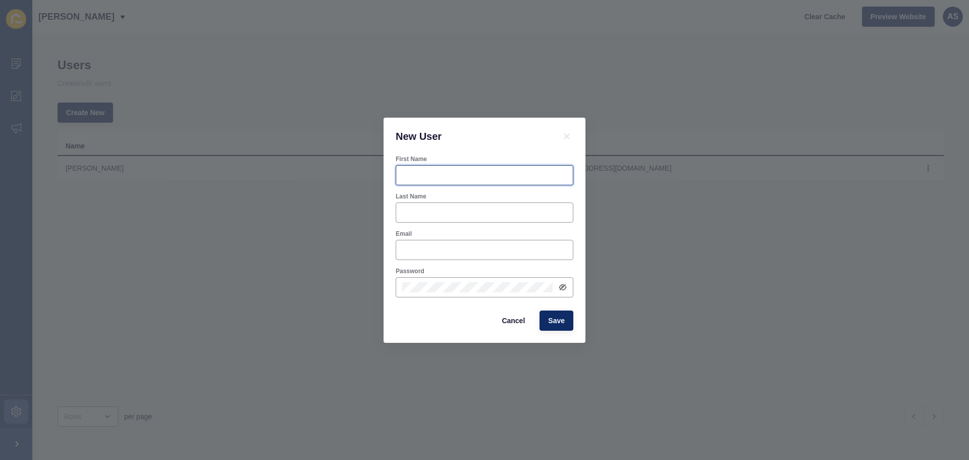
click at [452, 178] on input "First Name" at bounding box center [484, 175] width 165 height 10
type input "Marisa"
type input "Johnstone"
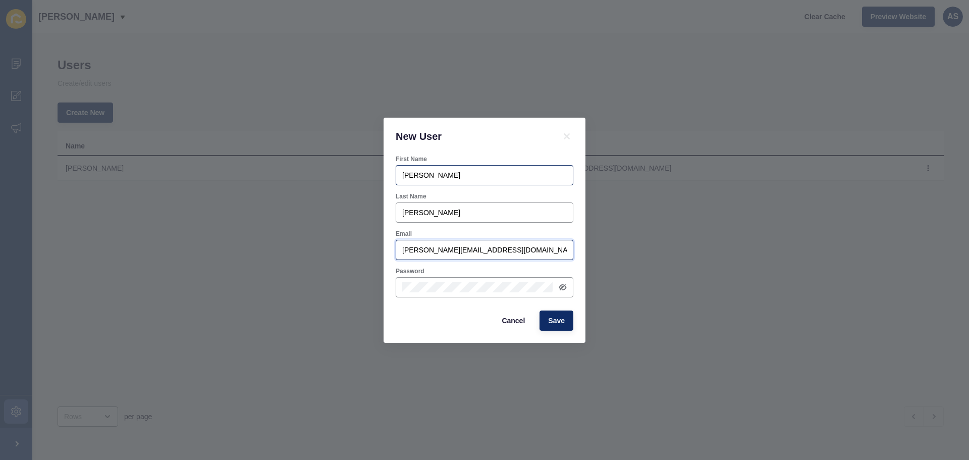
type input "marisa@ironbridge.co.nz"
click at [490, 294] on div at bounding box center [485, 287] width 178 height 20
click at [558, 322] on span "Save" at bounding box center [556, 321] width 17 height 10
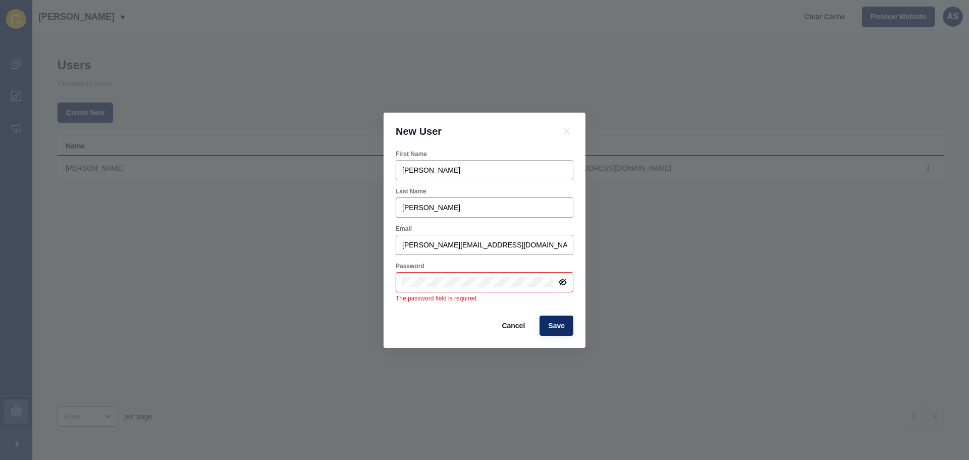
click at [562, 288] on div at bounding box center [485, 282] width 178 height 20
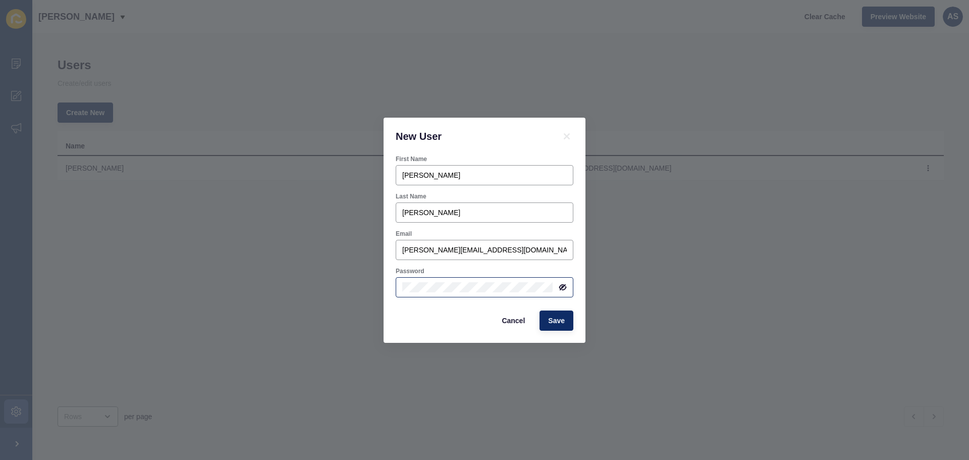
click at [567, 285] on div at bounding box center [485, 287] width 178 height 20
click at [563, 288] on icon at bounding box center [563, 287] width 8 height 8
click at [209, 266] on div "New User First Name Marisa Last Name Johnstone Email marisa@ironbridge.co.nz Pa…" at bounding box center [484, 230] width 969 height 460
click at [558, 317] on span "Save" at bounding box center [556, 321] width 17 height 10
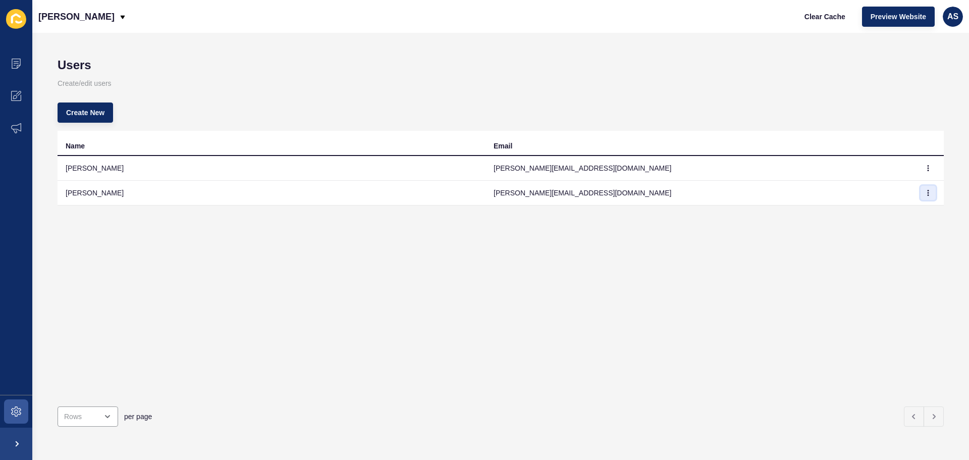
click at [925, 193] on icon "button" at bounding box center [928, 193] width 6 height 6
click at [841, 17] on span "Clear Cache" at bounding box center [825, 17] width 41 height 10
click at [19, 21] on icon at bounding box center [16, 19] width 20 height 20
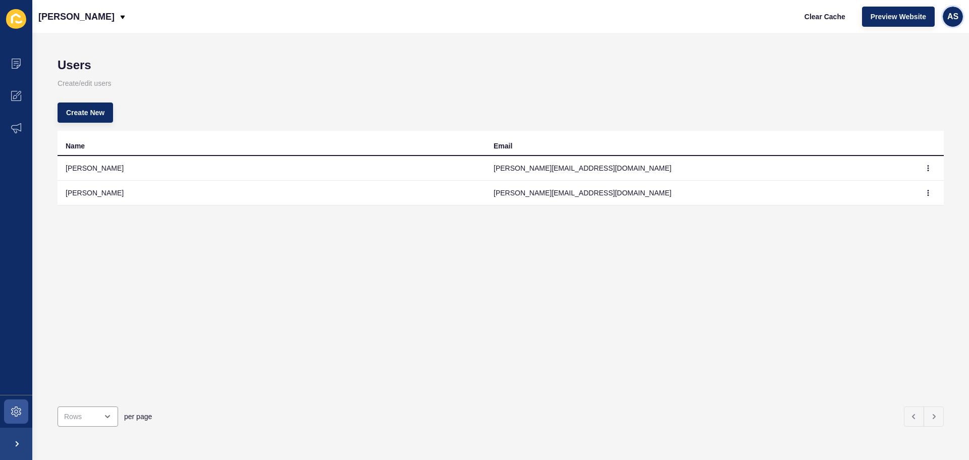
click at [946, 18] on div "AS" at bounding box center [953, 17] width 20 height 20
click at [938, 44] on link "Adam Smith" at bounding box center [930, 40] width 74 height 22
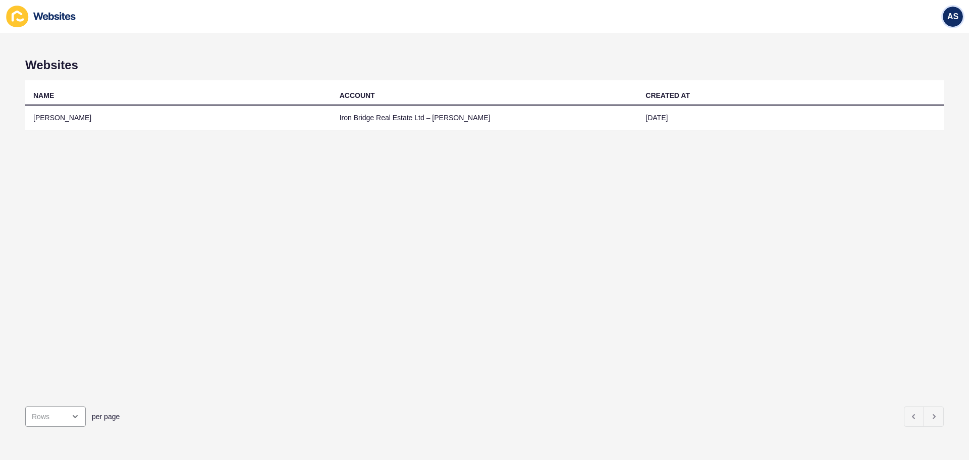
click at [954, 26] on div "AS" at bounding box center [953, 17] width 20 height 20
click at [934, 86] on link "Logout" at bounding box center [930, 84] width 74 height 22
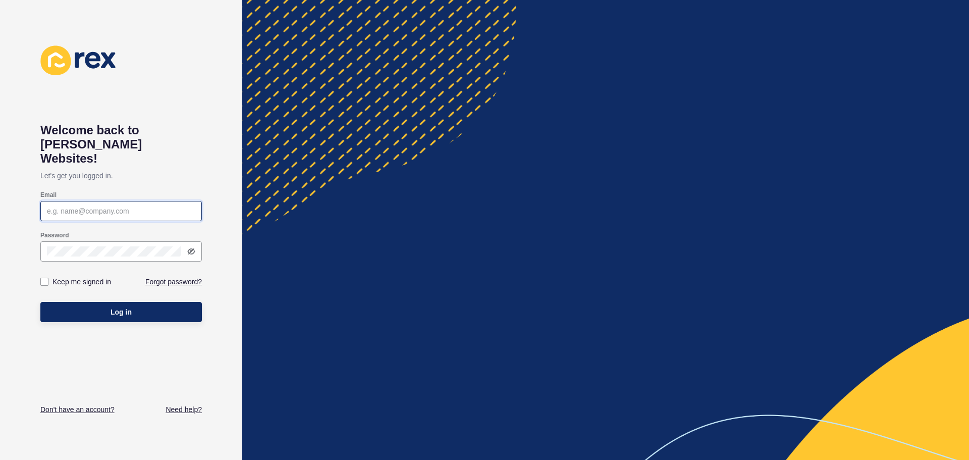
click at [91, 206] on input "Email" at bounding box center [121, 211] width 148 height 10
type input "marisa@ironbridge.co.nz"
click at [198, 241] on div at bounding box center [121, 251] width 162 height 20
click at [0, 231] on div "Welcome back to Rex Websites! Let's get you logged in. Email marisa@ironbridge.…" at bounding box center [121, 230] width 242 height 460
click at [191, 249] on icon at bounding box center [192, 251] width 6 height 5
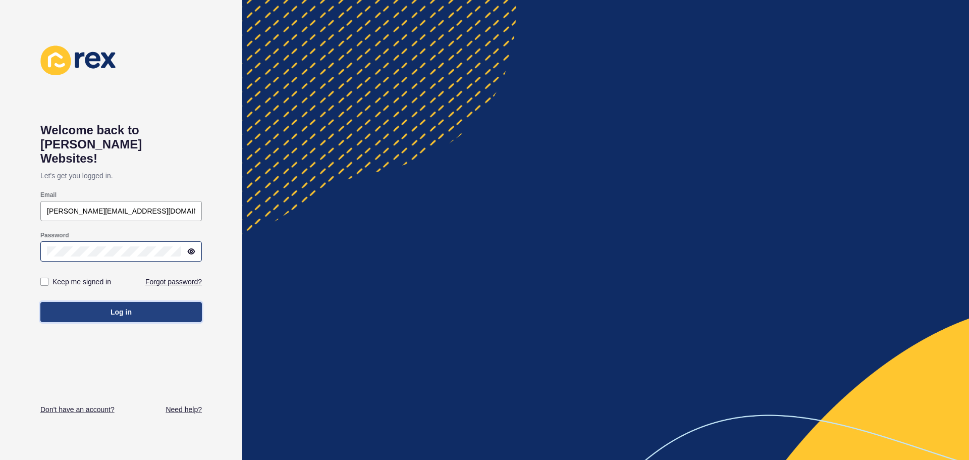
click at [108, 302] on button "Log in" at bounding box center [121, 312] width 162 height 20
